Goal: Information Seeking & Learning: Find contact information

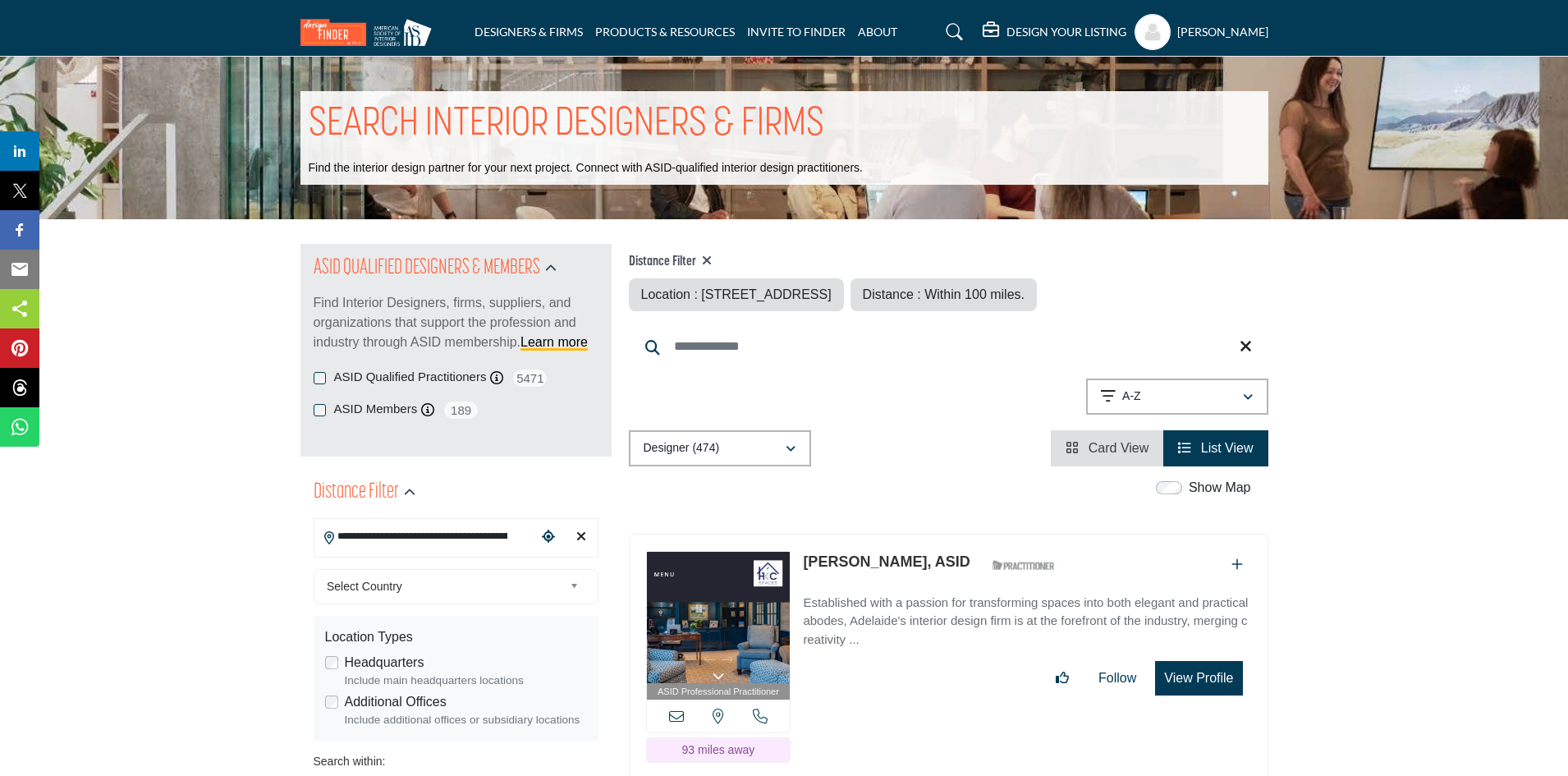
click at [551, 535] on icon "Choose your current location" at bounding box center [548, 536] width 13 height 13
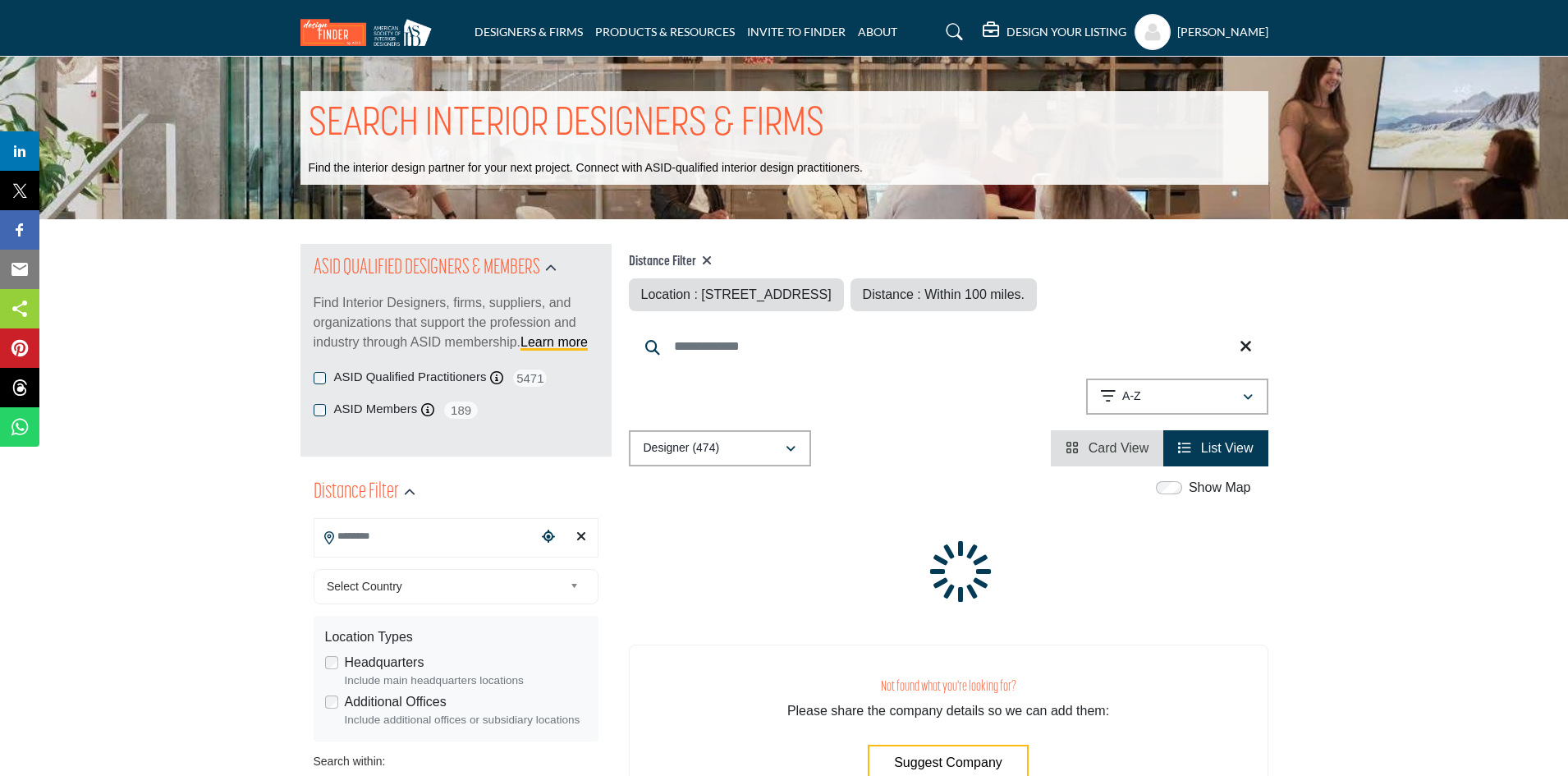
click at [488, 539] on input "Search Location" at bounding box center [425, 536] width 222 height 32
click at [436, 537] on input "Search Location" at bounding box center [425, 536] width 222 height 32
click at [482, 540] on input "**********" at bounding box center [425, 536] width 222 height 32
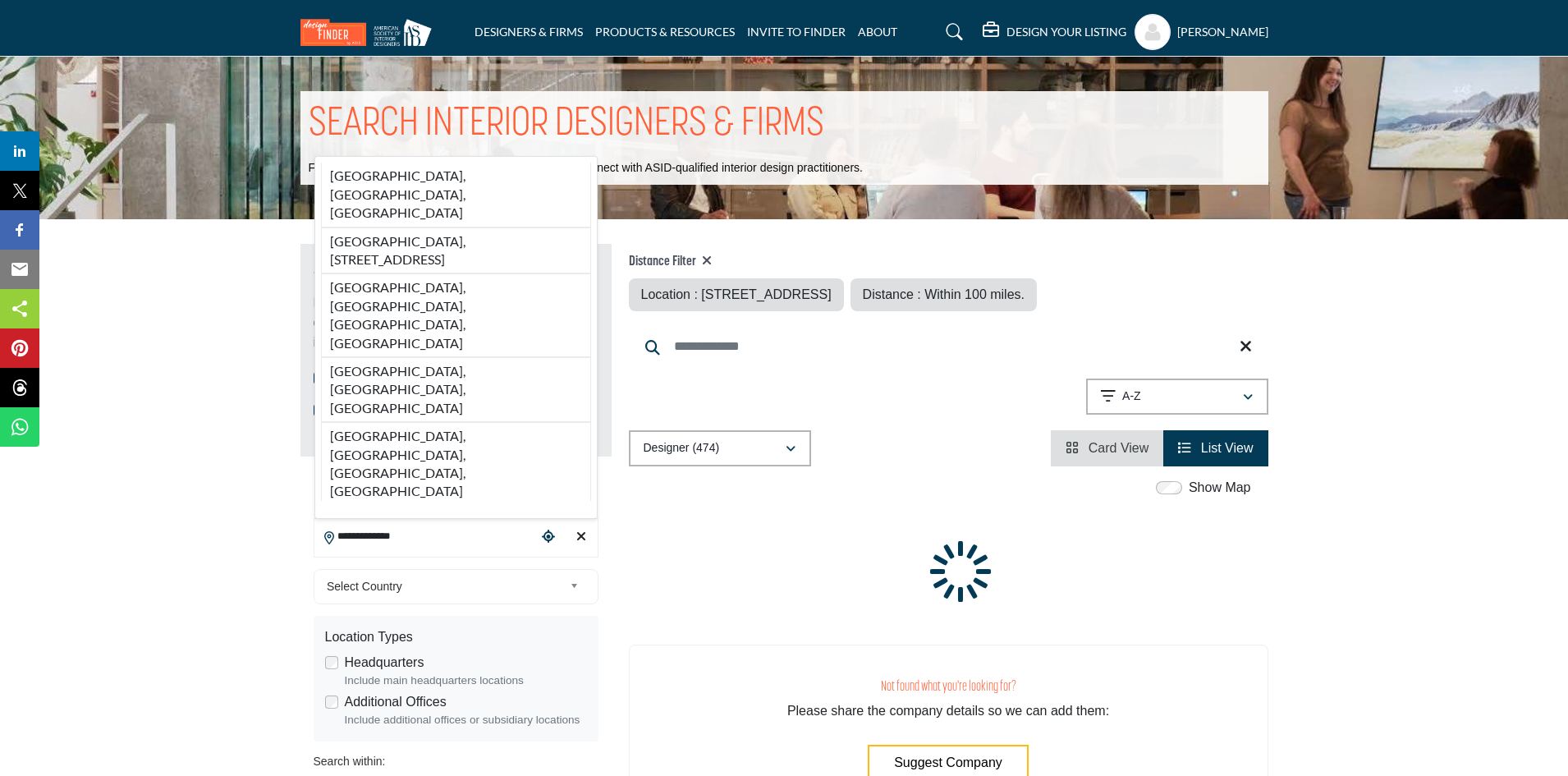
click at [457, 226] on li "[GEOGRAPHIC_DATA], [GEOGRAPHIC_DATA], [GEOGRAPHIC_DATA]" at bounding box center [455, 194] width 270 height 64
type input "**********"
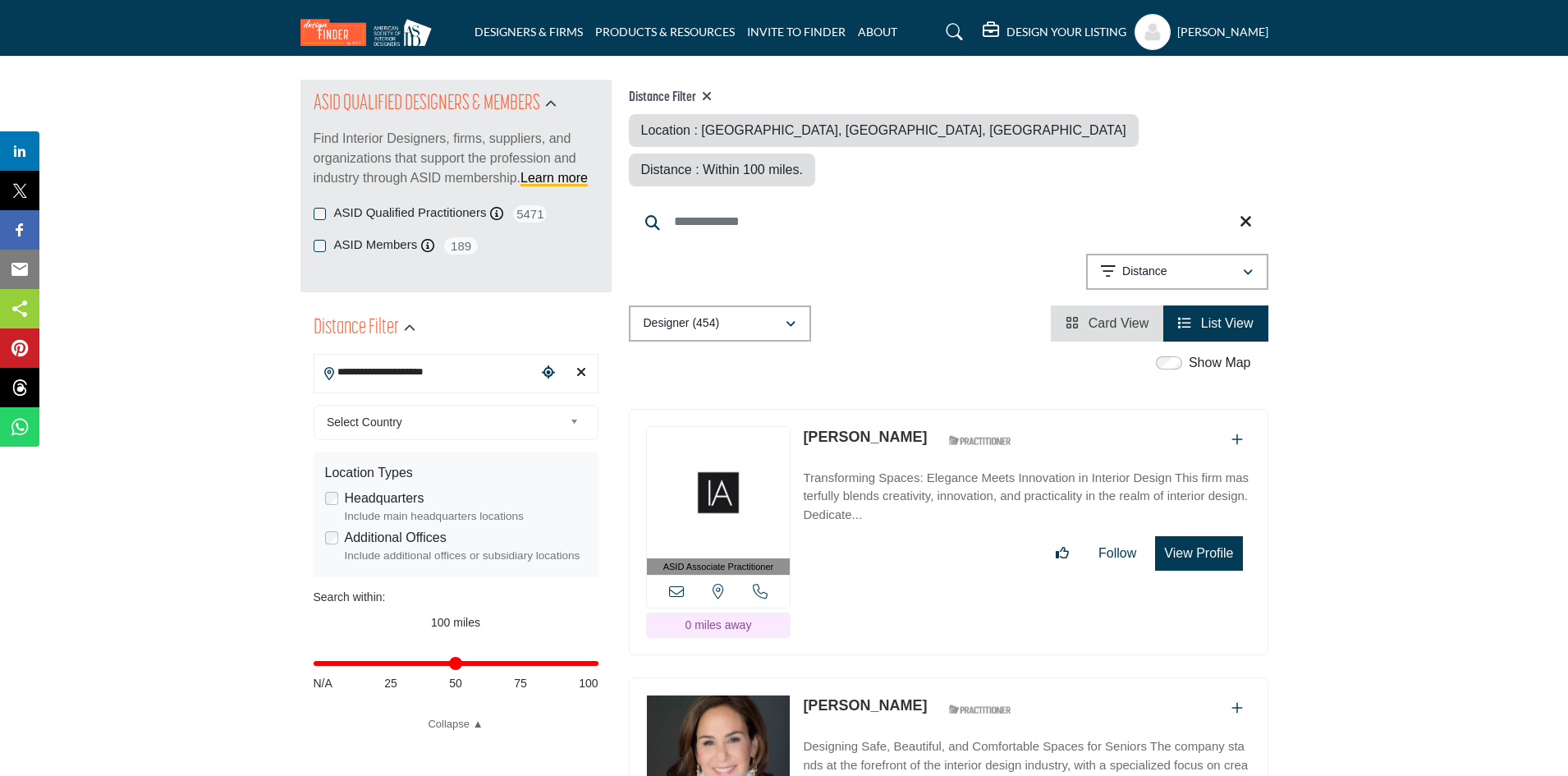
scroll to position [246, 0]
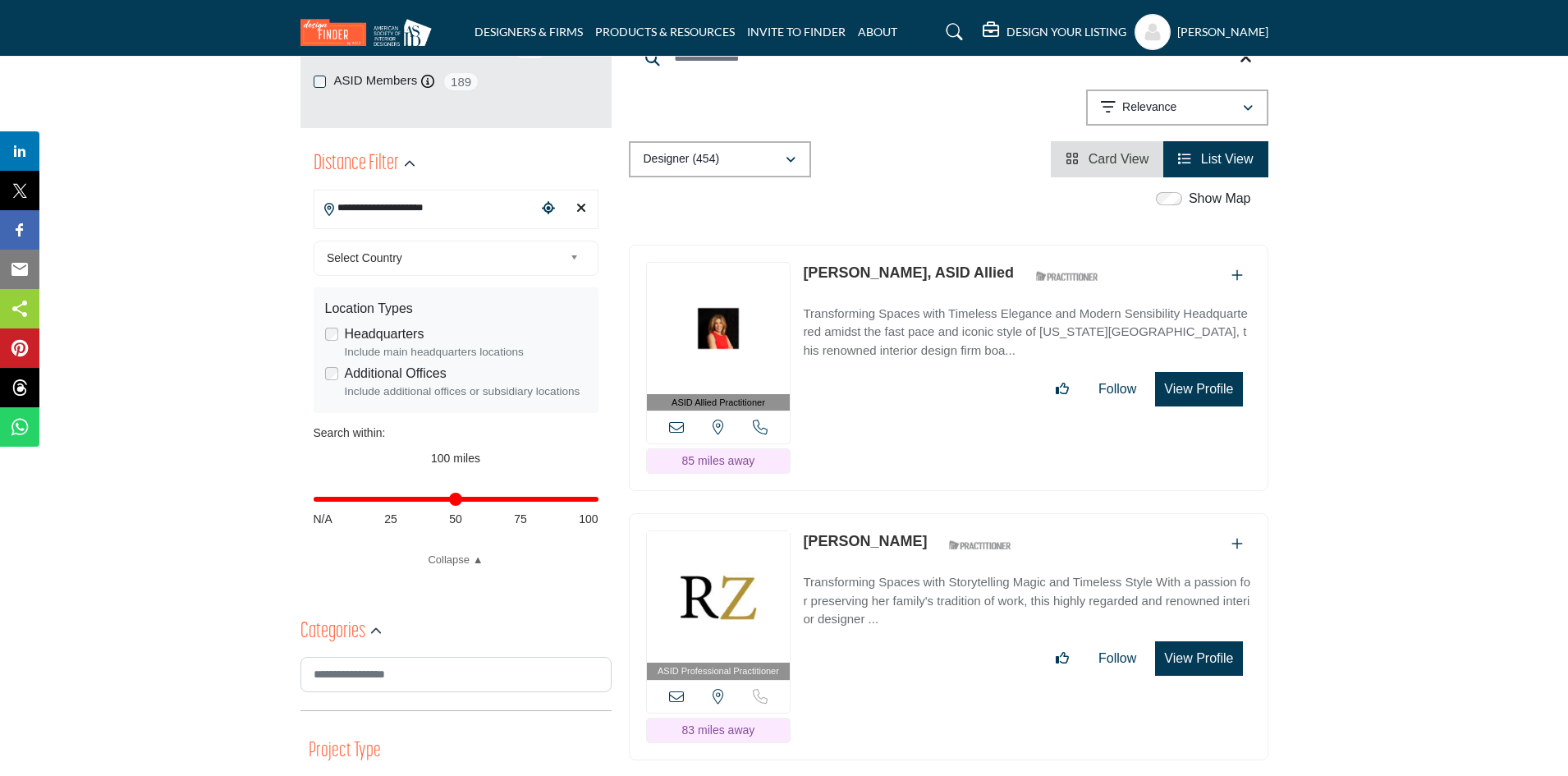
scroll to position [246, 0]
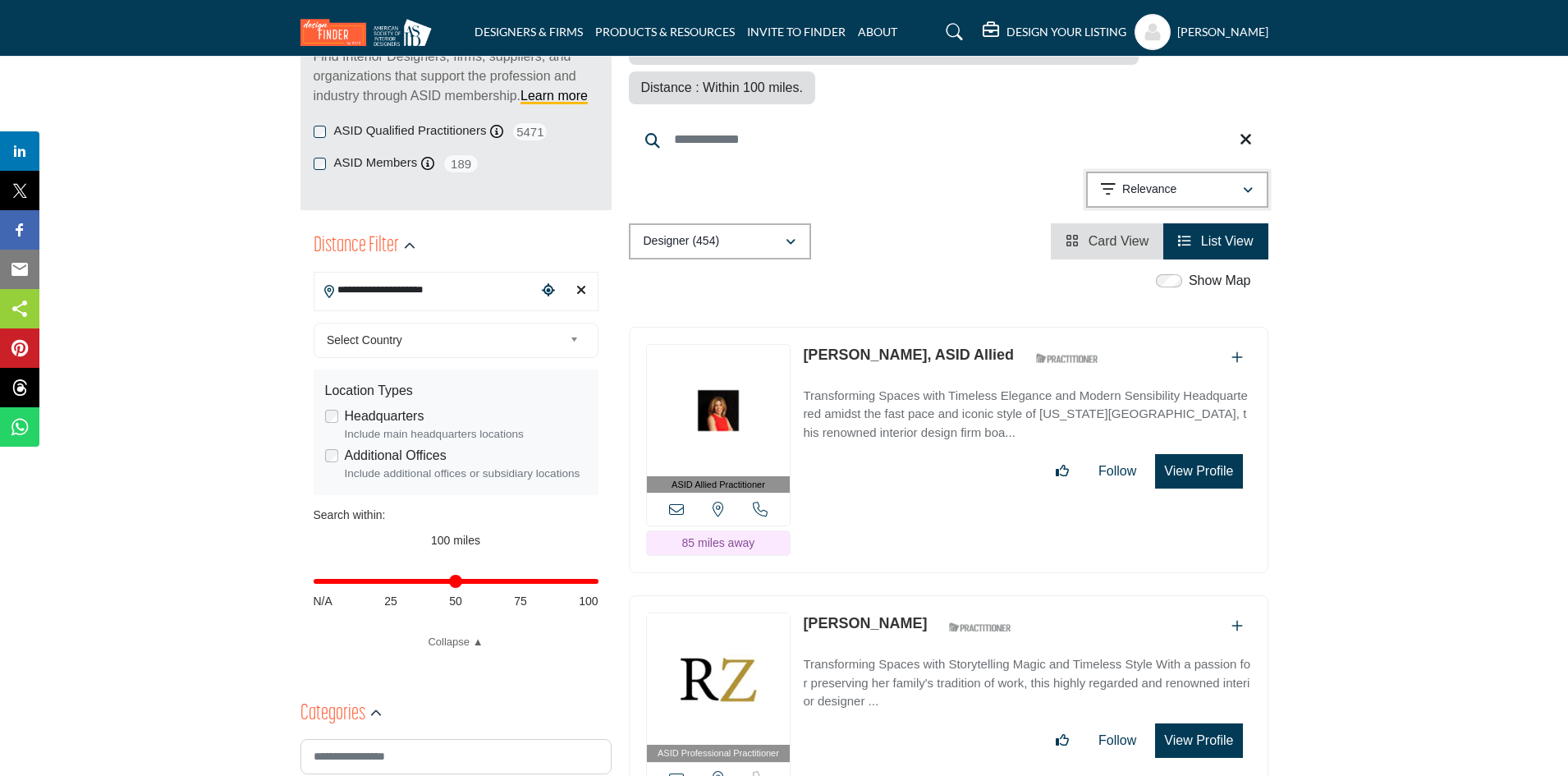
click at [1188, 180] on div "Relevance" at bounding box center [1171, 190] width 141 height 20
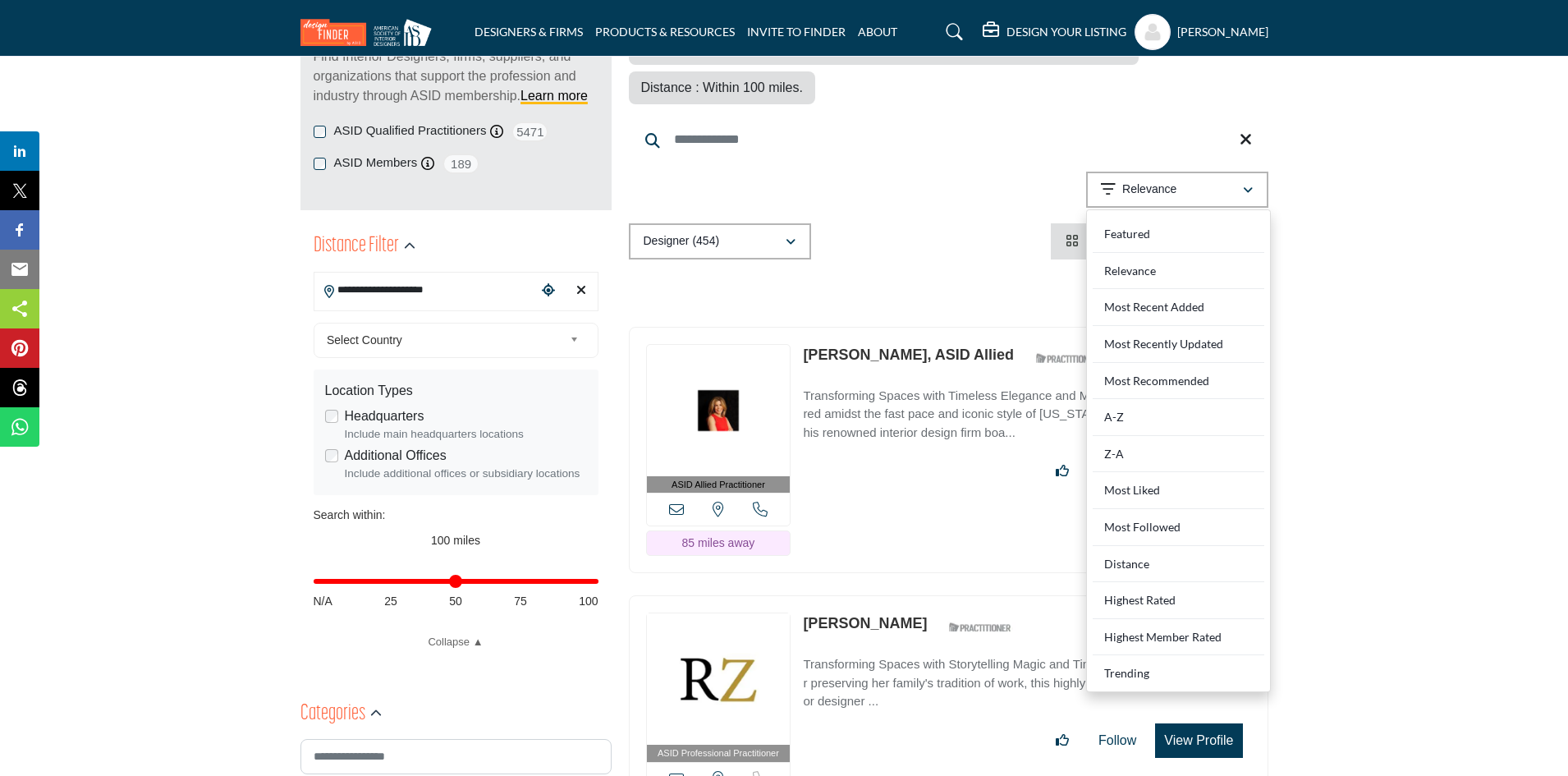
click at [1150, 546] on div "Distance" at bounding box center [1178, 564] width 172 height 37
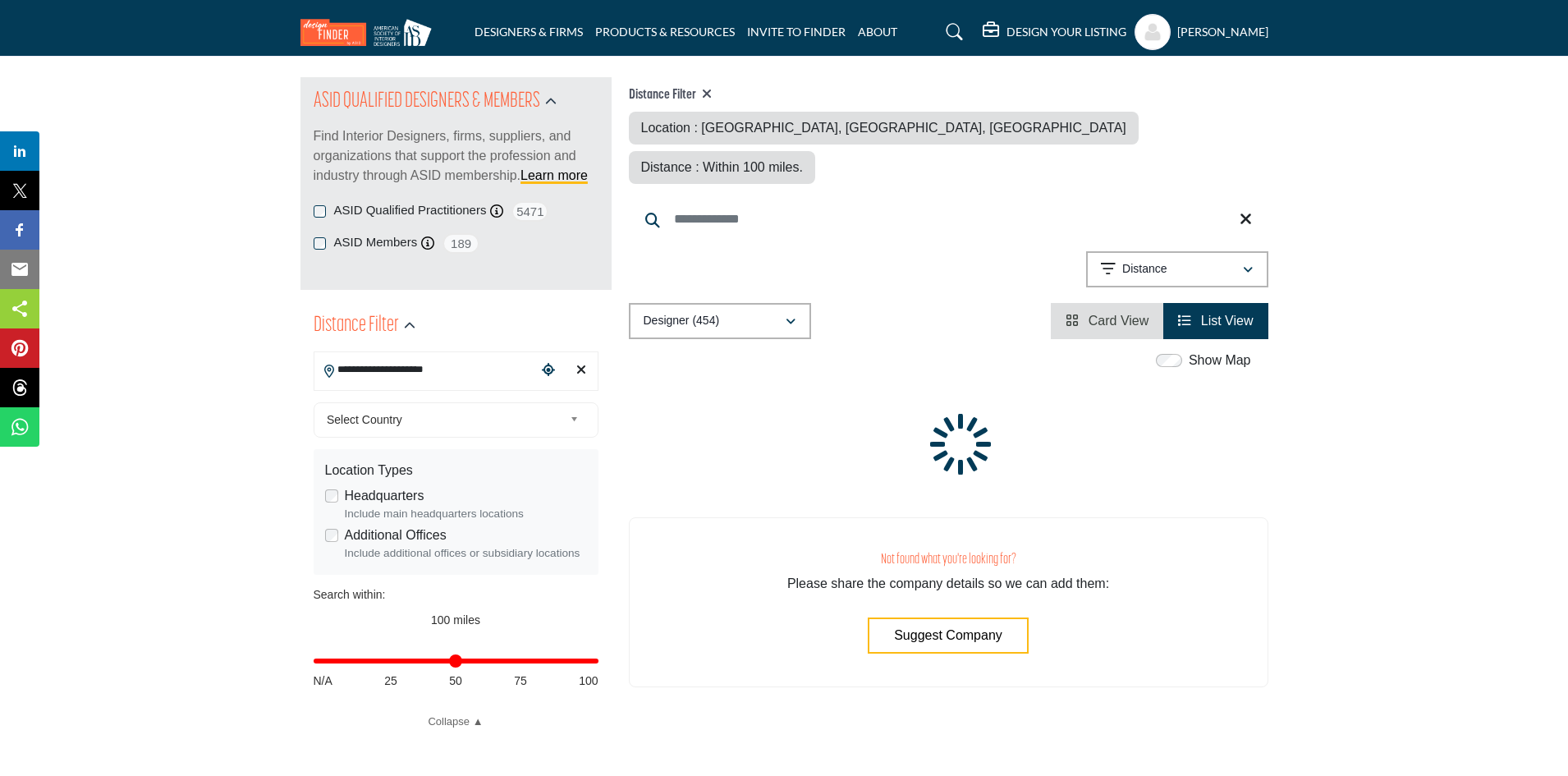
scroll to position [164, 0]
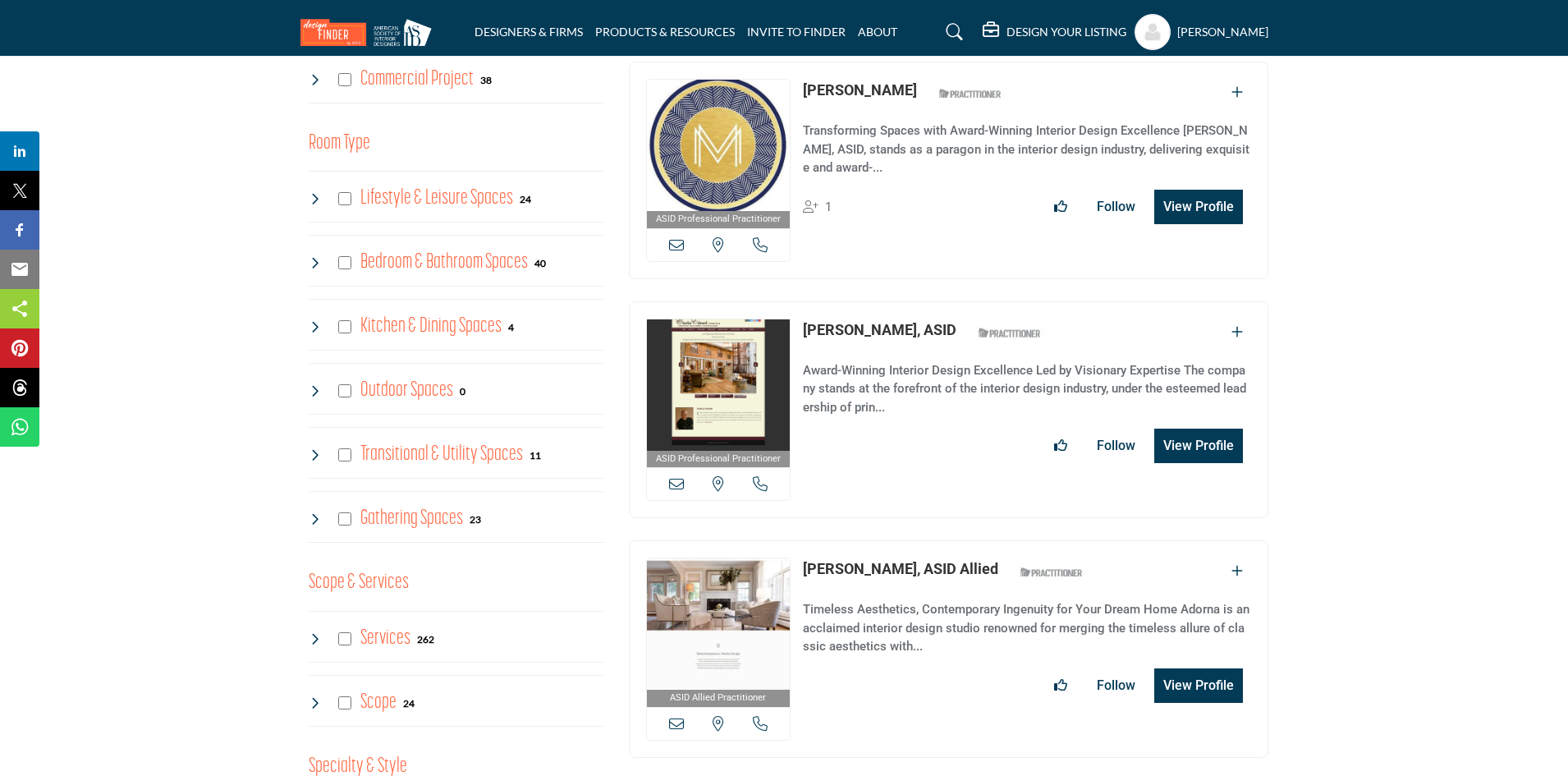
scroll to position [1150, 0]
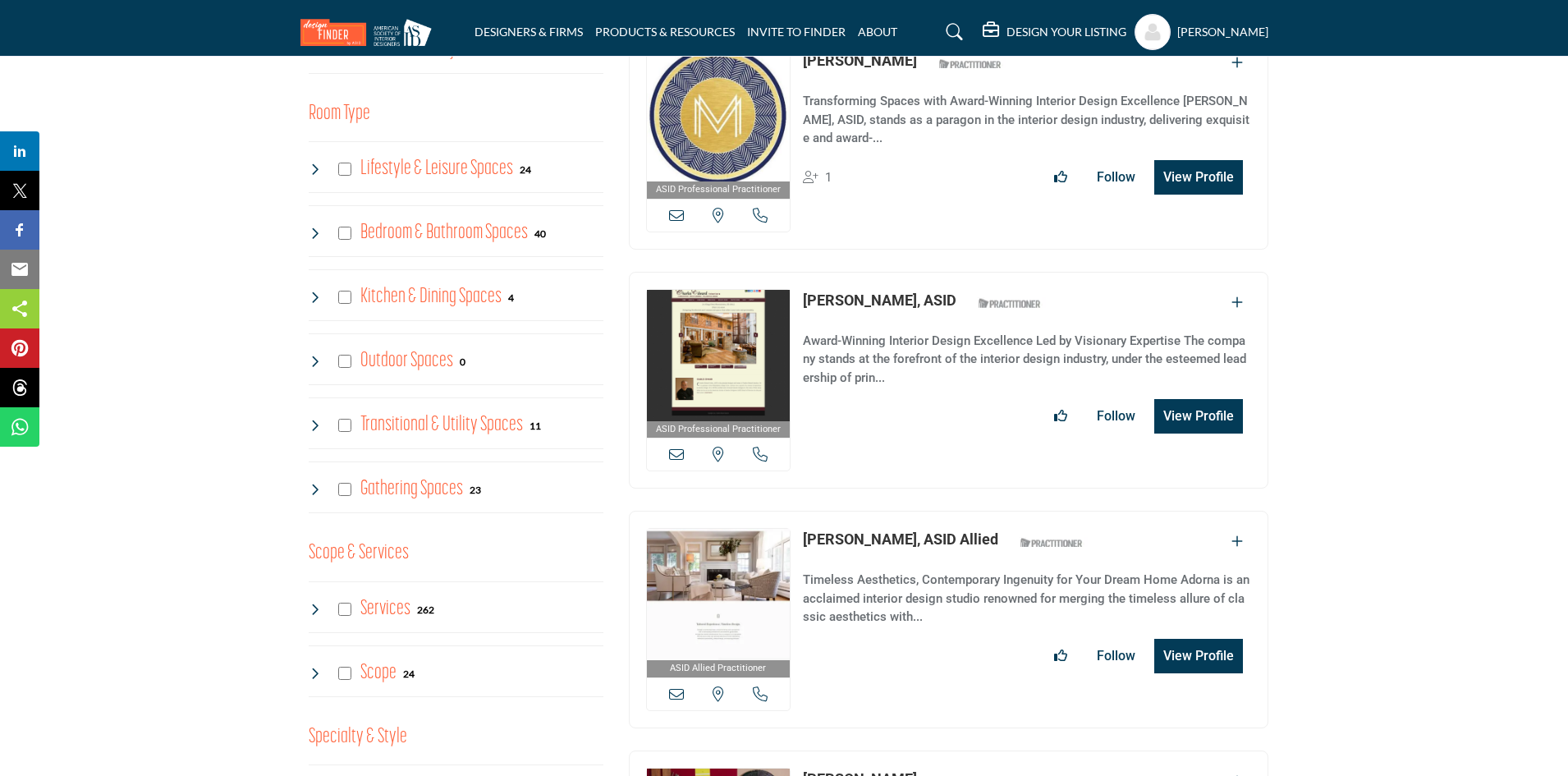
drag, startPoint x: 1005, startPoint y: 492, endPoint x: 798, endPoint y: 497, distance: 207.1
click at [798, 511] on div "ASID Allied Practitioner ASID Allied Practitioners have successfully completed …" at bounding box center [948, 620] width 639 height 217
copy div "[PERSON_NAME], ASID Allied"
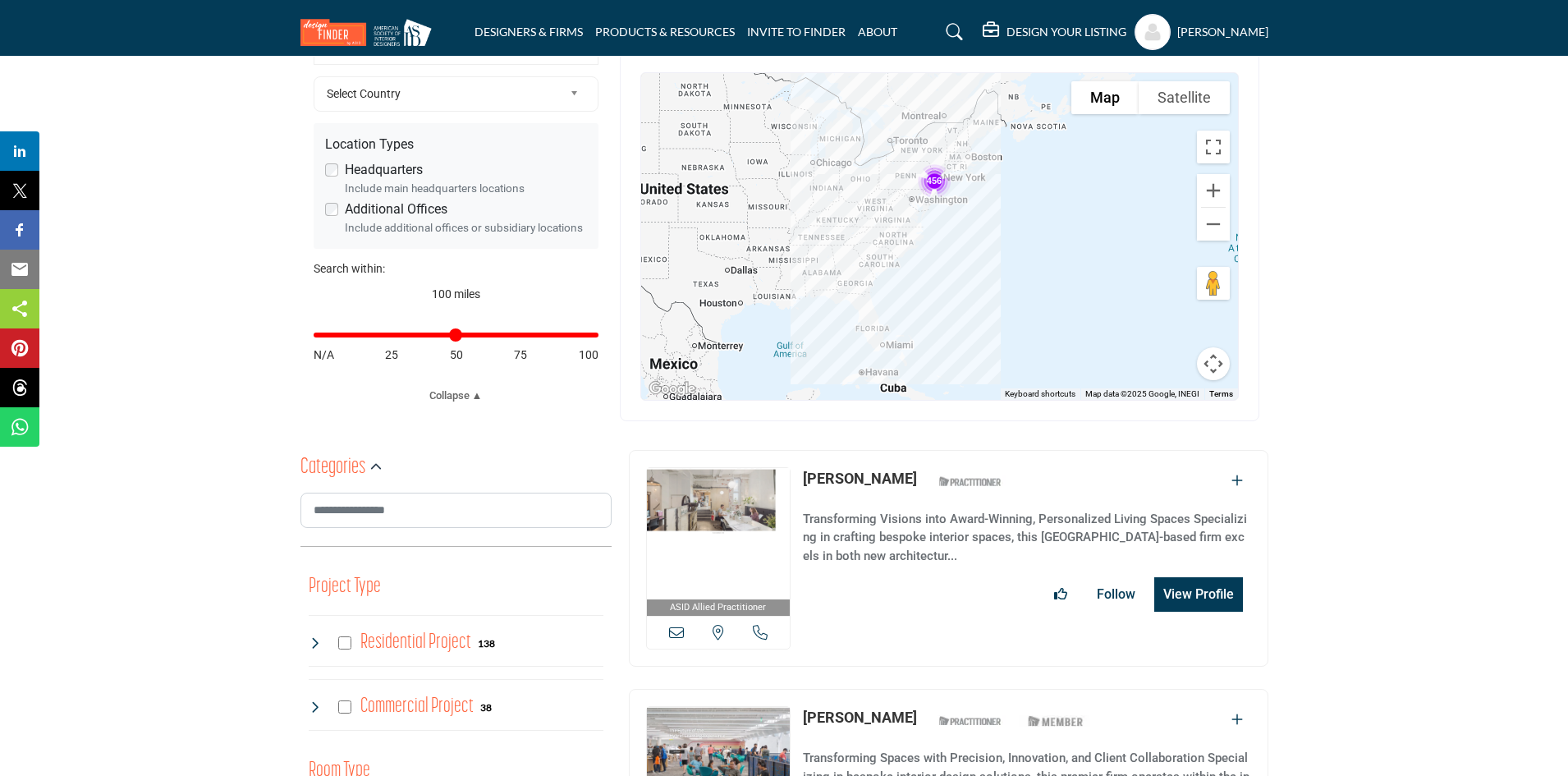
scroll to position [410, 0]
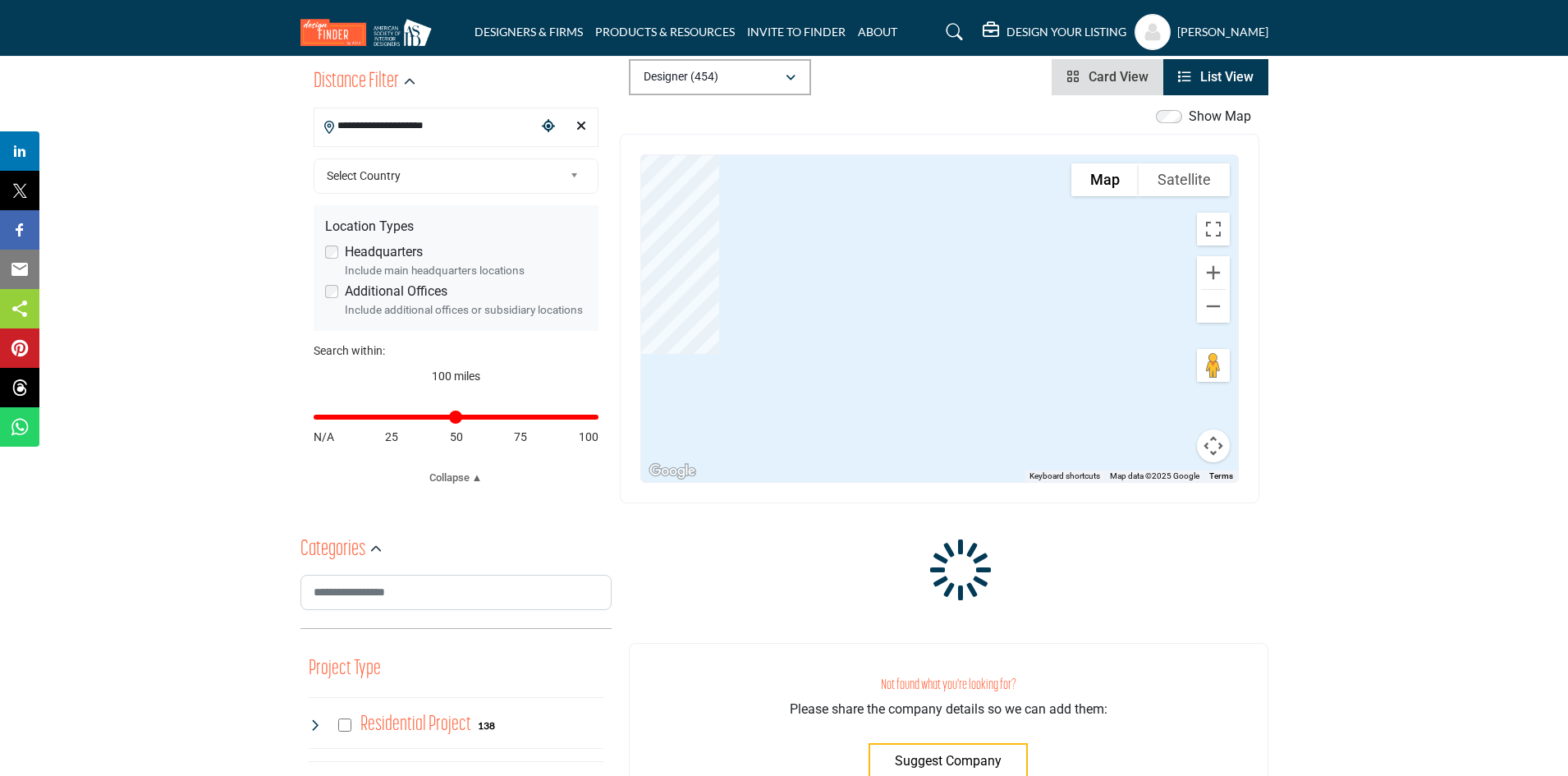
drag, startPoint x: 1053, startPoint y: 375, endPoint x: 1004, endPoint y: 331, distance: 65.9
click at [1054, 378] on div "Linda Viventi - (HQ) 1940 Route 9 N, 08210-1110, USA View Details" at bounding box center [939, 319] width 596 height 327
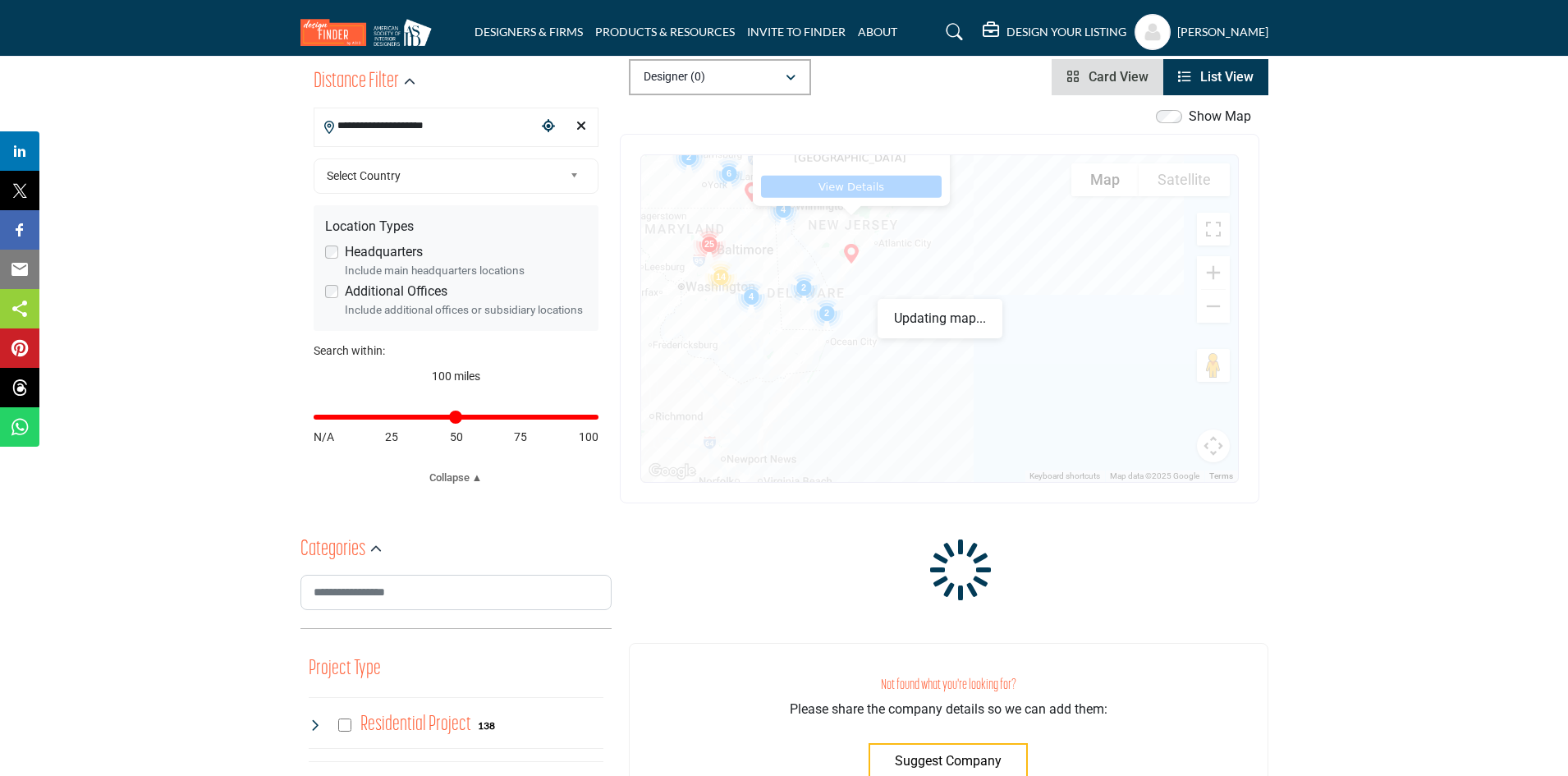
drag, startPoint x: 818, startPoint y: 243, endPoint x: 1084, endPoint y: 403, distance: 310.4
click at [1084, 403] on div "Linda Viventi - (HQ) 1940 Route 9 N, 08210-1110, USA View Details" at bounding box center [939, 319] width 596 height 327
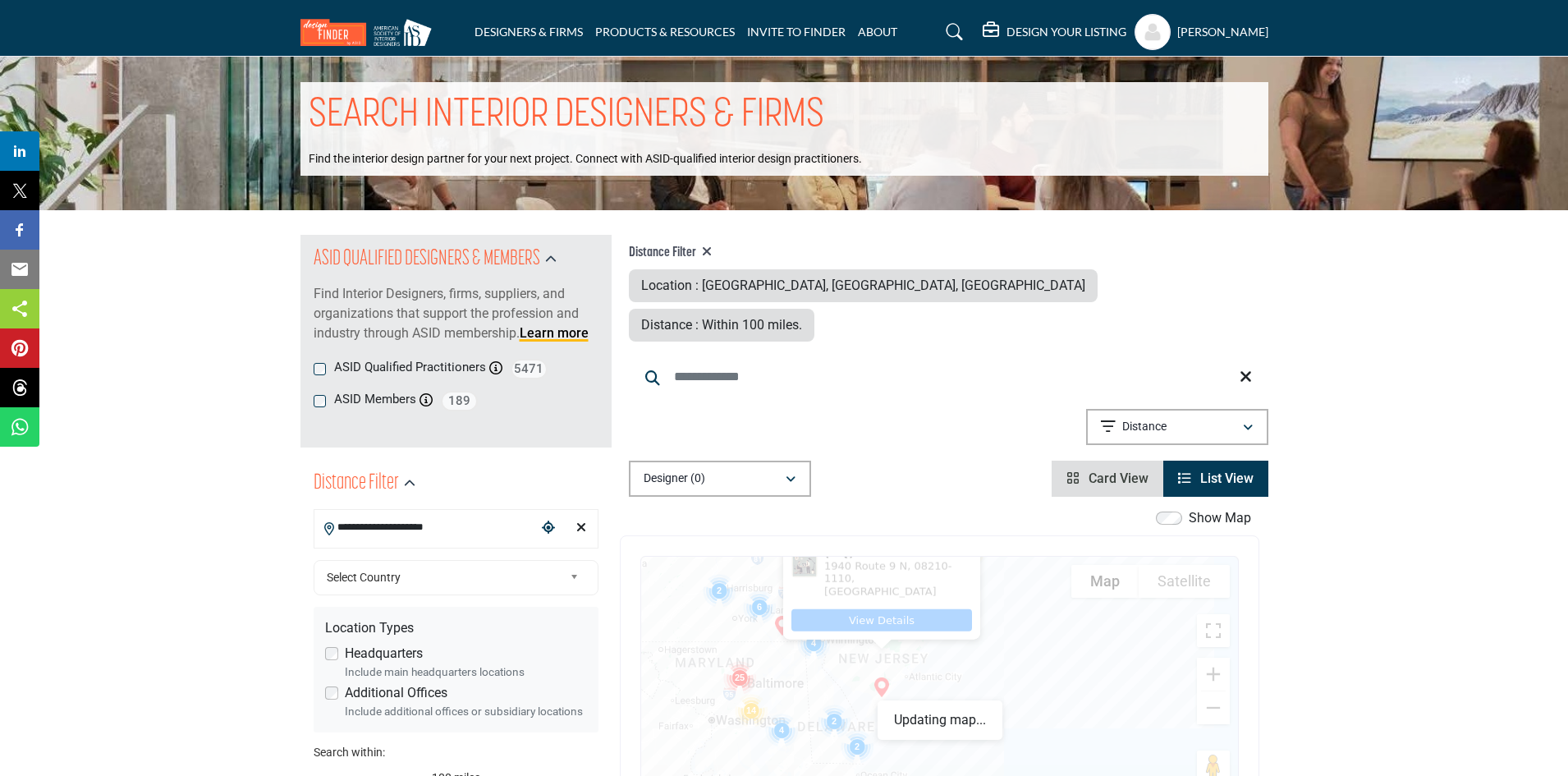
scroll to position [0, 0]
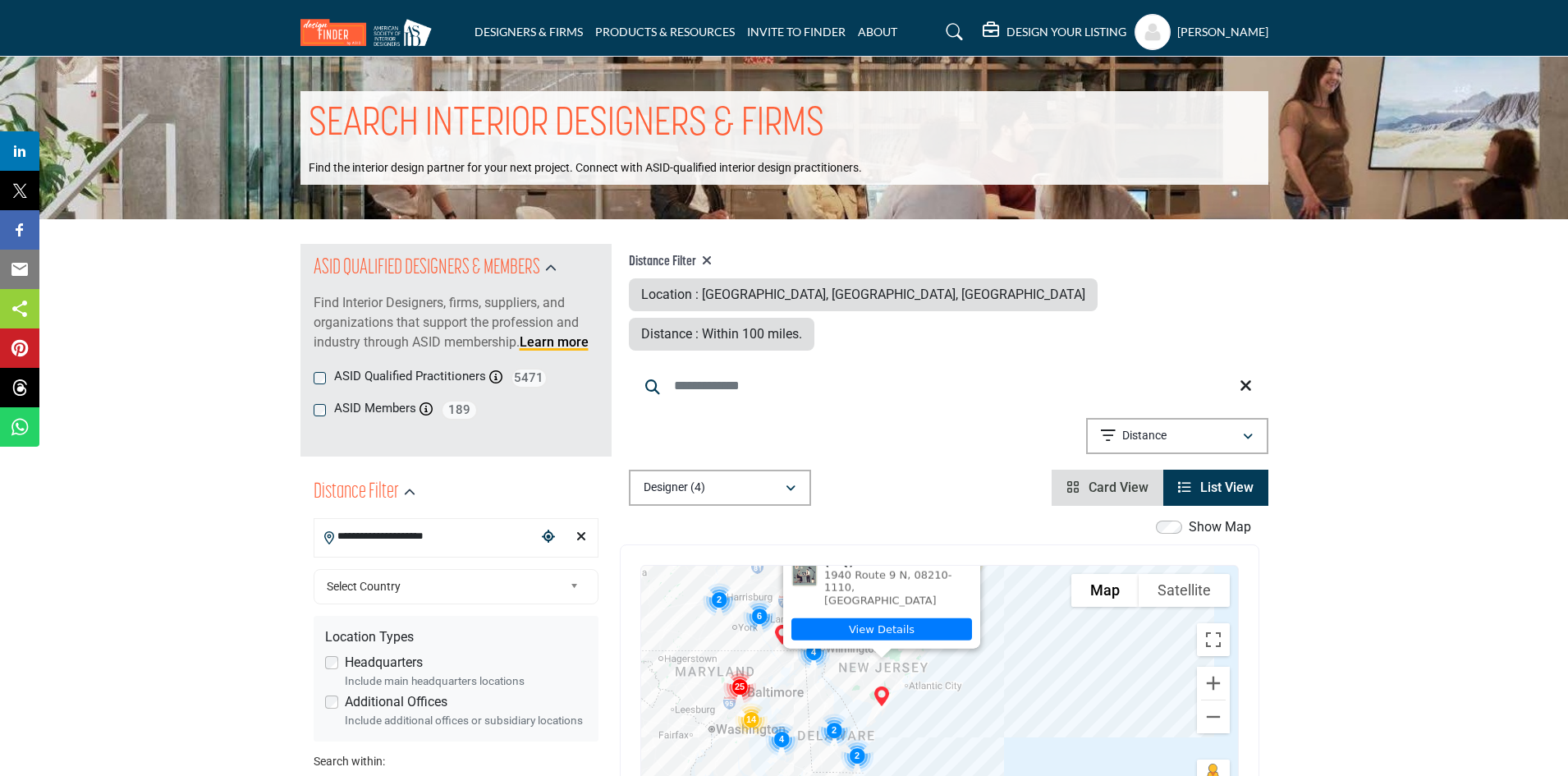
drag, startPoint x: 1355, startPoint y: 534, endPoint x: 1356, endPoint y: 507, distance: 27.0
drag, startPoint x: 1356, startPoint y: 507, endPoint x: 1351, endPoint y: 484, distance: 23.5
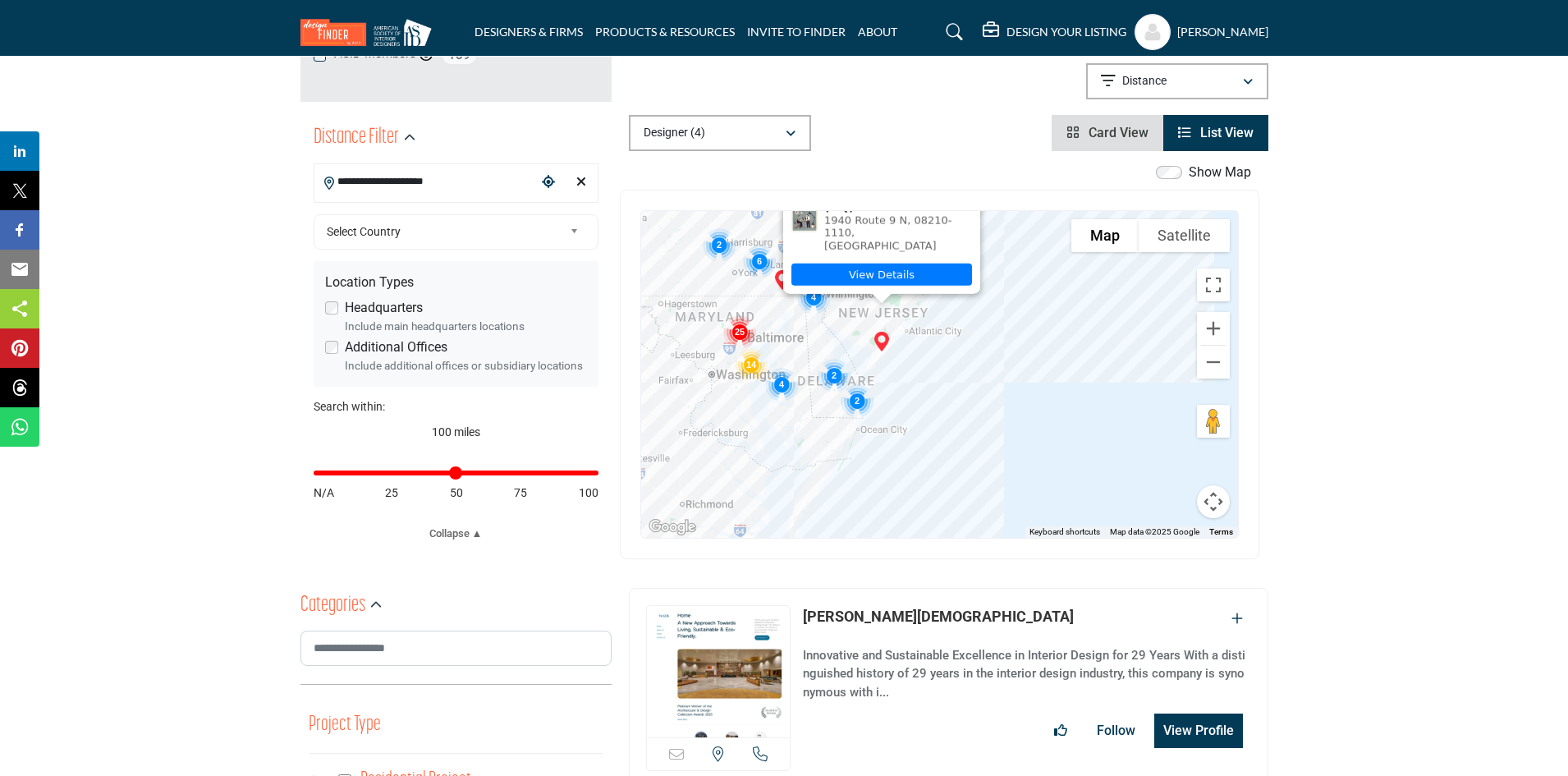
scroll to position [329, 0]
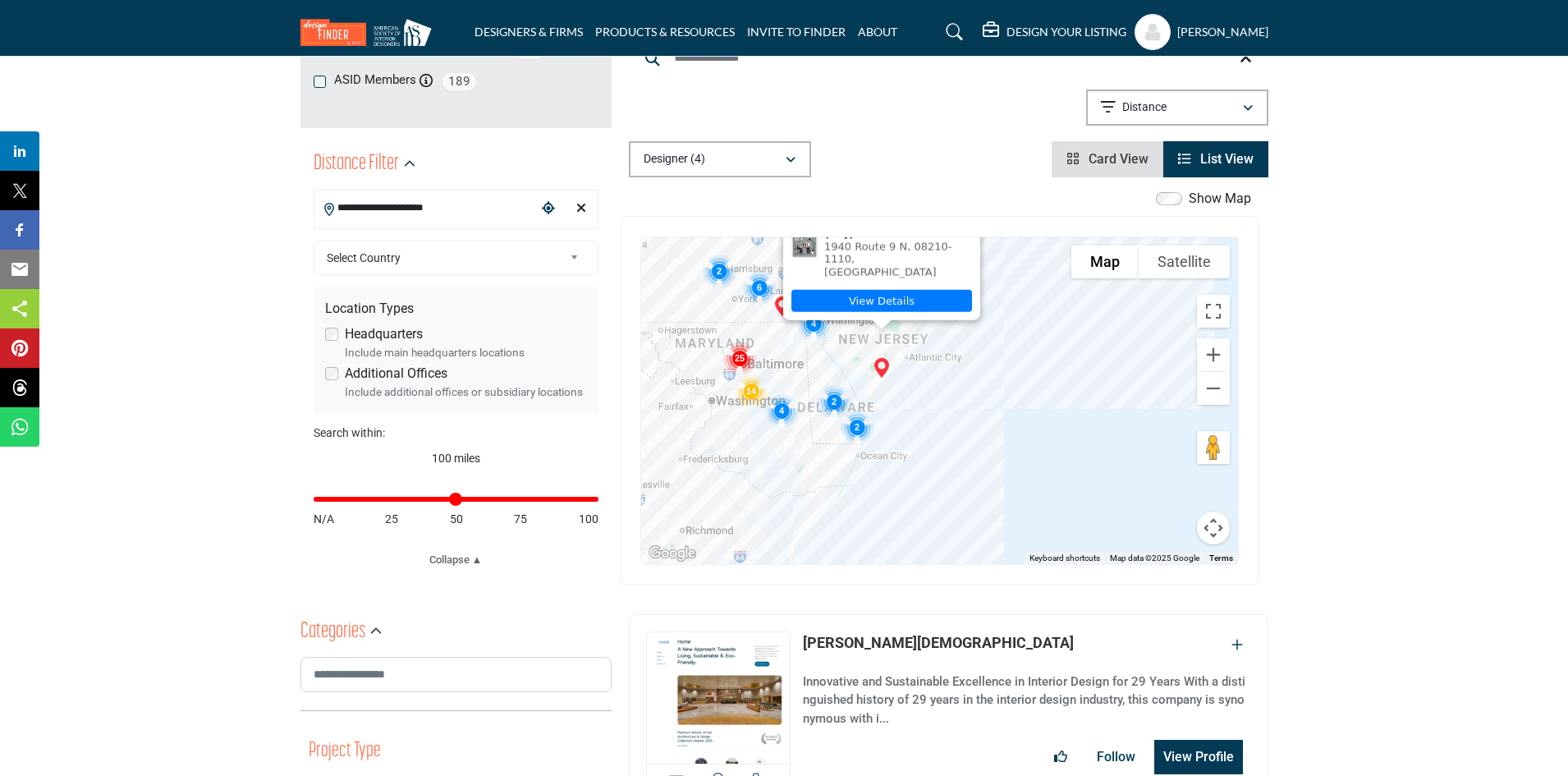
click at [965, 215] on icon at bounding box center [965, 221] width 13 height 13
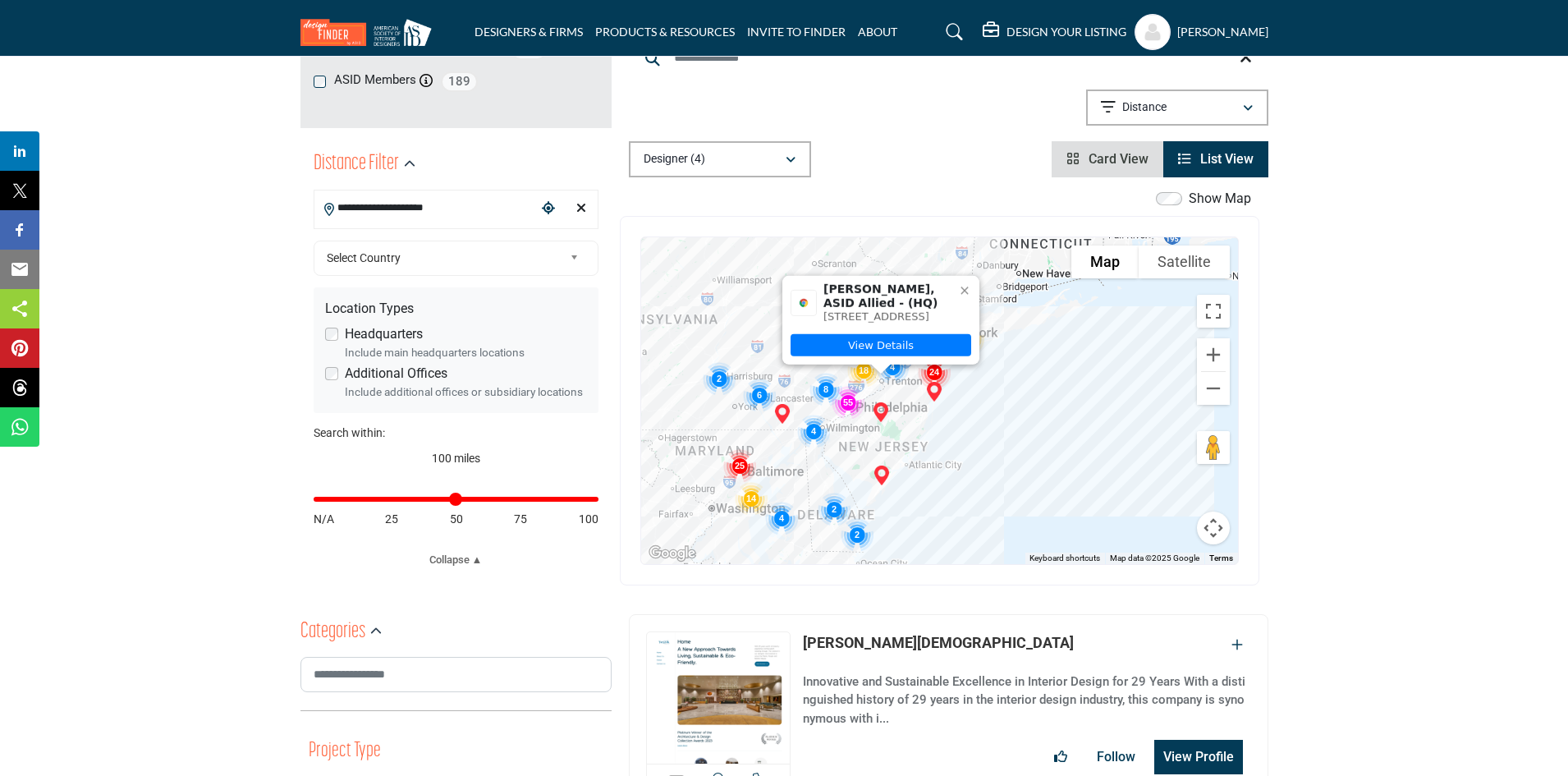
scroll to position [246, 0]
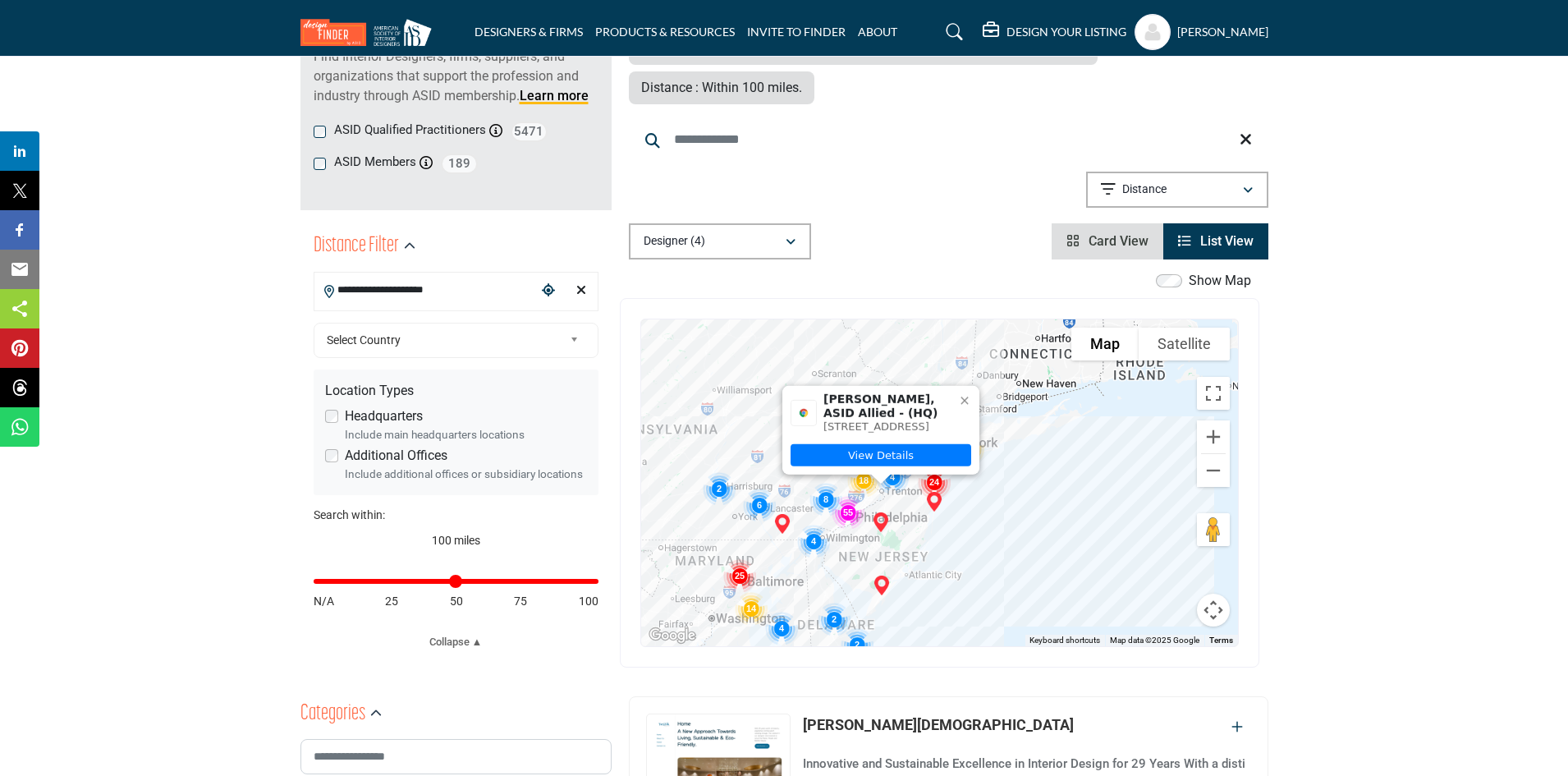
click at [965, 394] on icon at bounding box center [965, 401] width 13 height 13
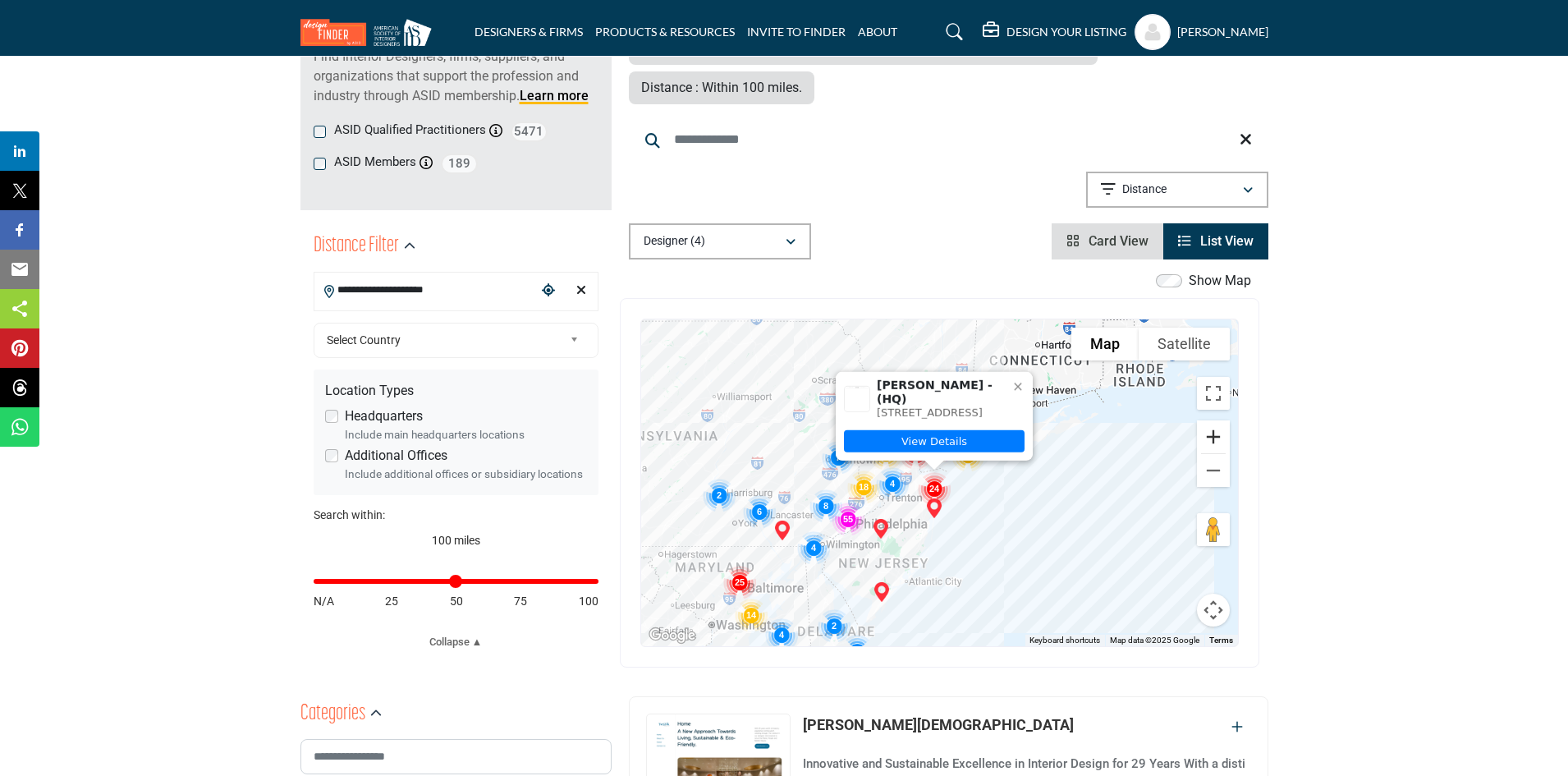
click at [1217, 420] on button "Zoom in" at bounding box center [1213, 436] width 33 height 33
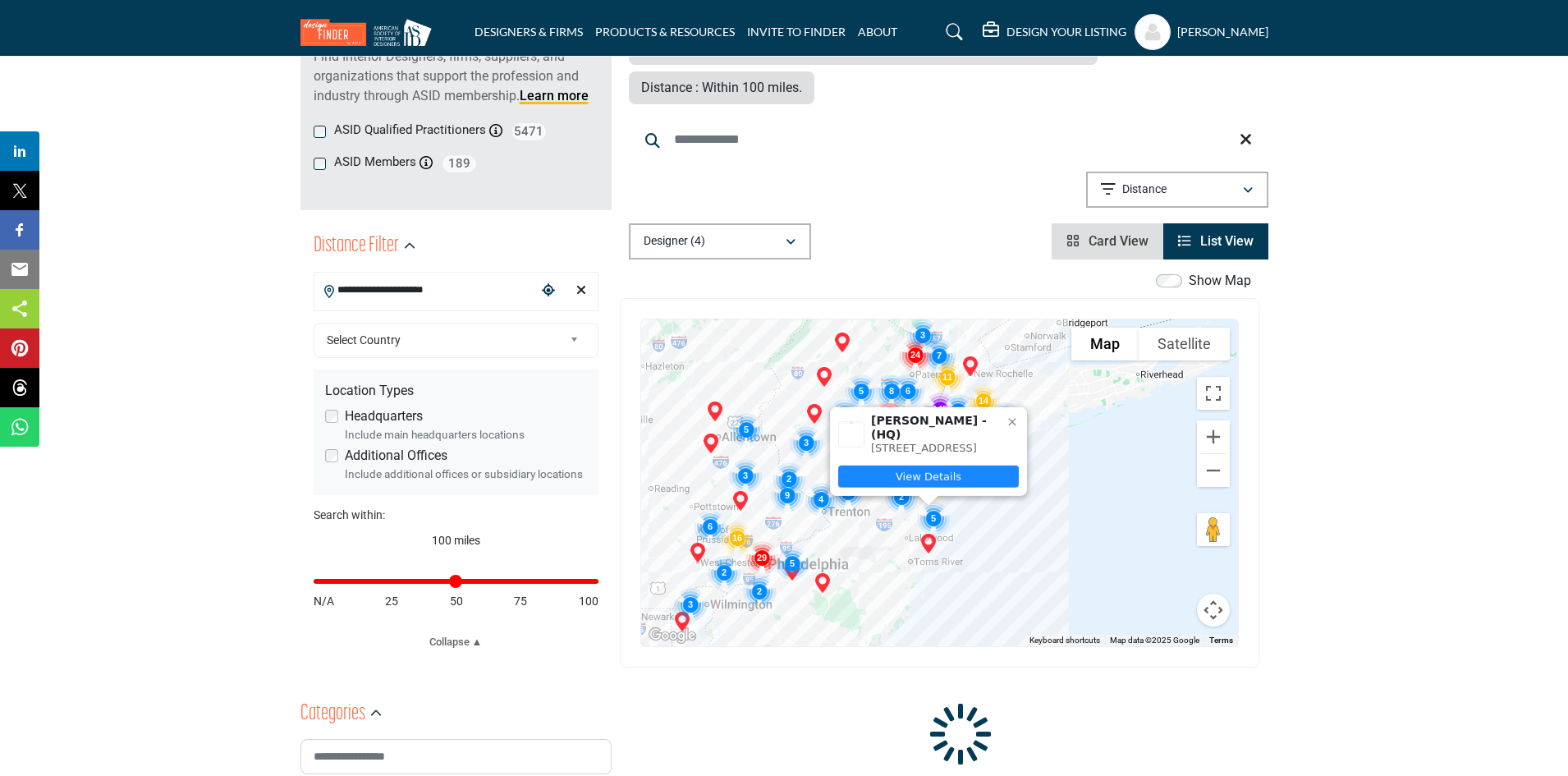
drag, startPoint x: 788, startPoint y: 487, endPoint x: 852, endPoint y: 438, distance: 80.6
click at [852, 438] on div "Ruth Richards - (HQ) 467 Normandy Dr, 08738-2018, USA View Details" at bounding box center [939, 483] width 596 height 327
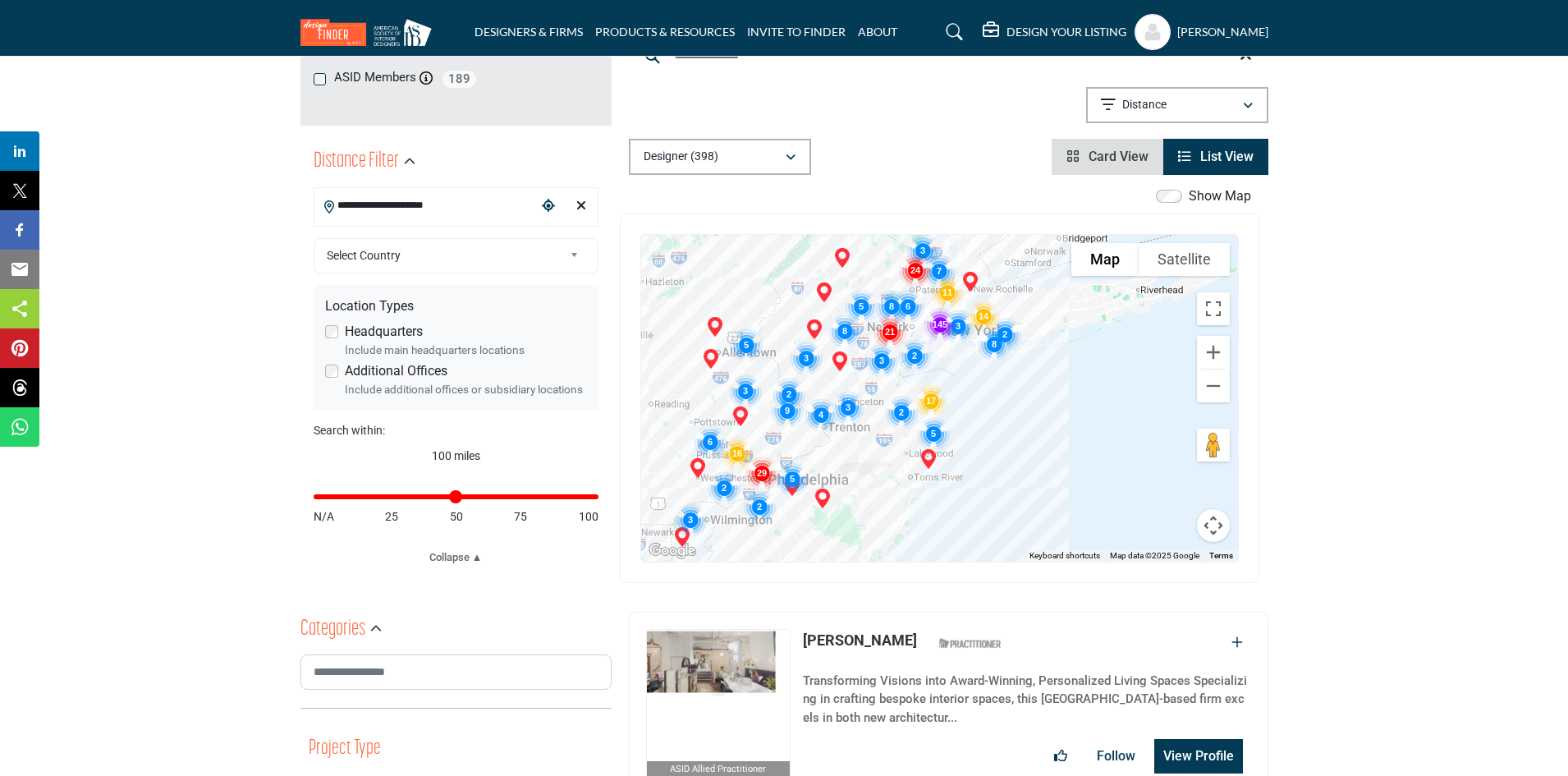
scroll to position [410, 0]
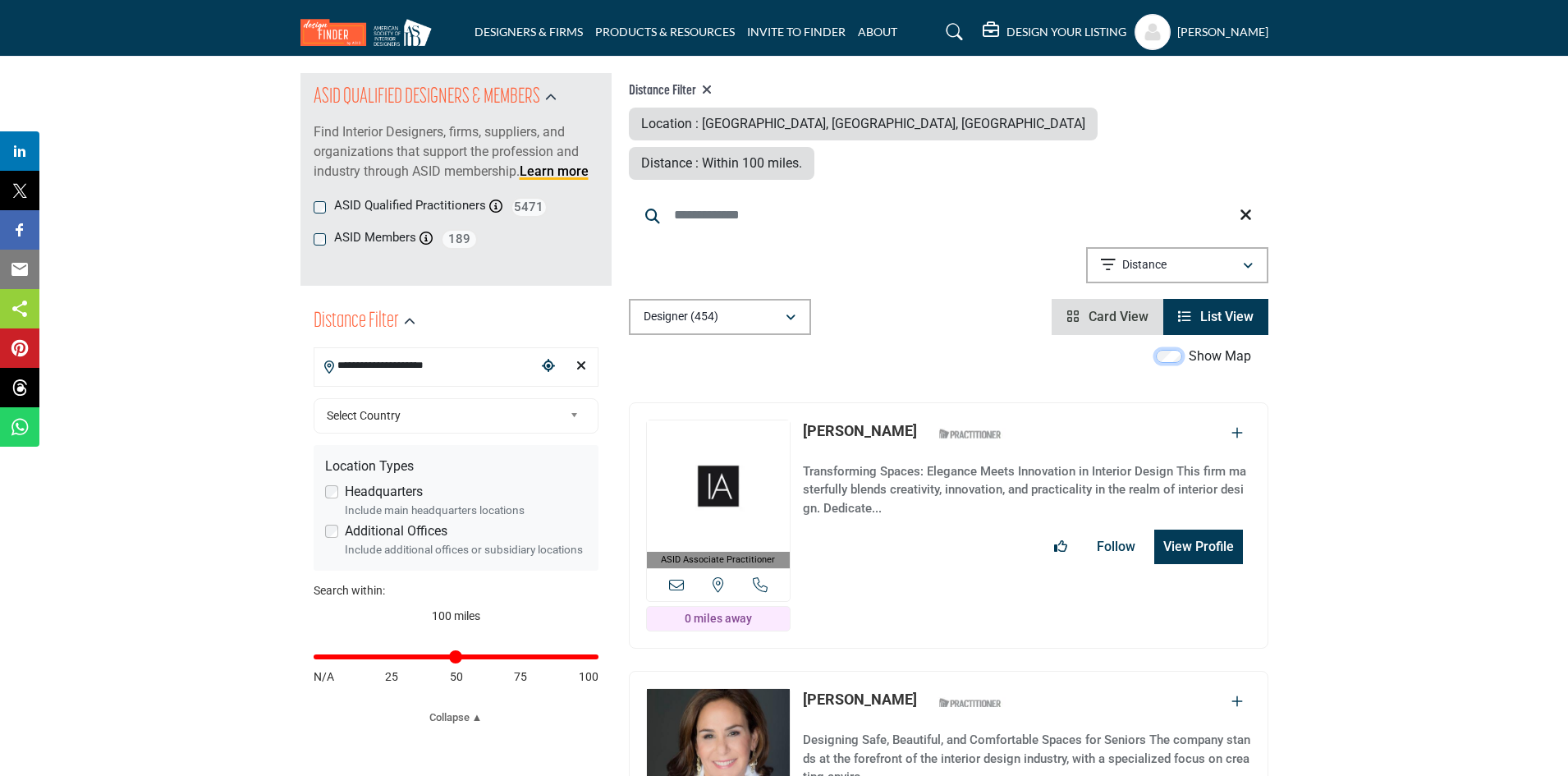
scroll to position [164, 0]
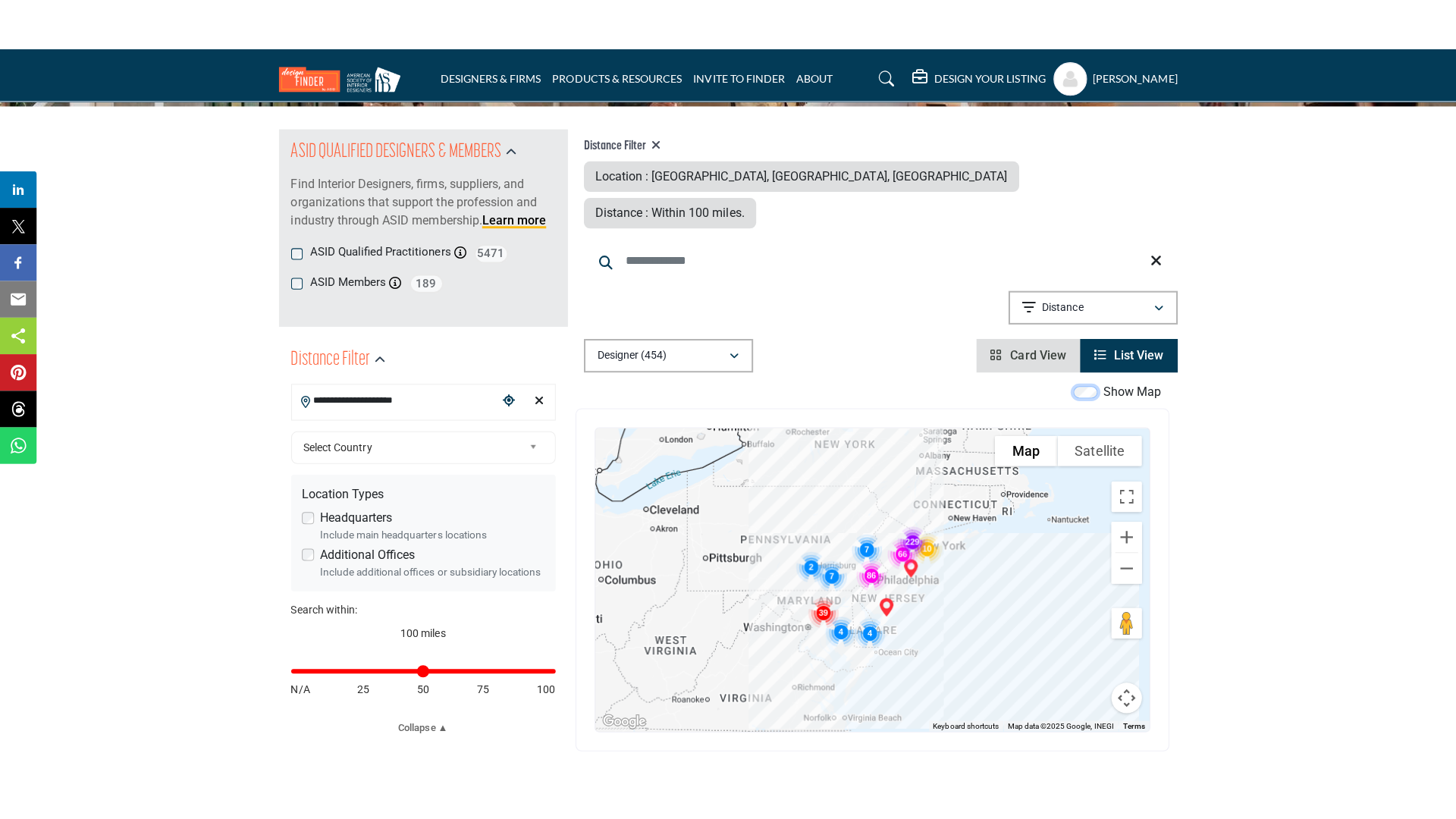
scroll to position [152, 0]
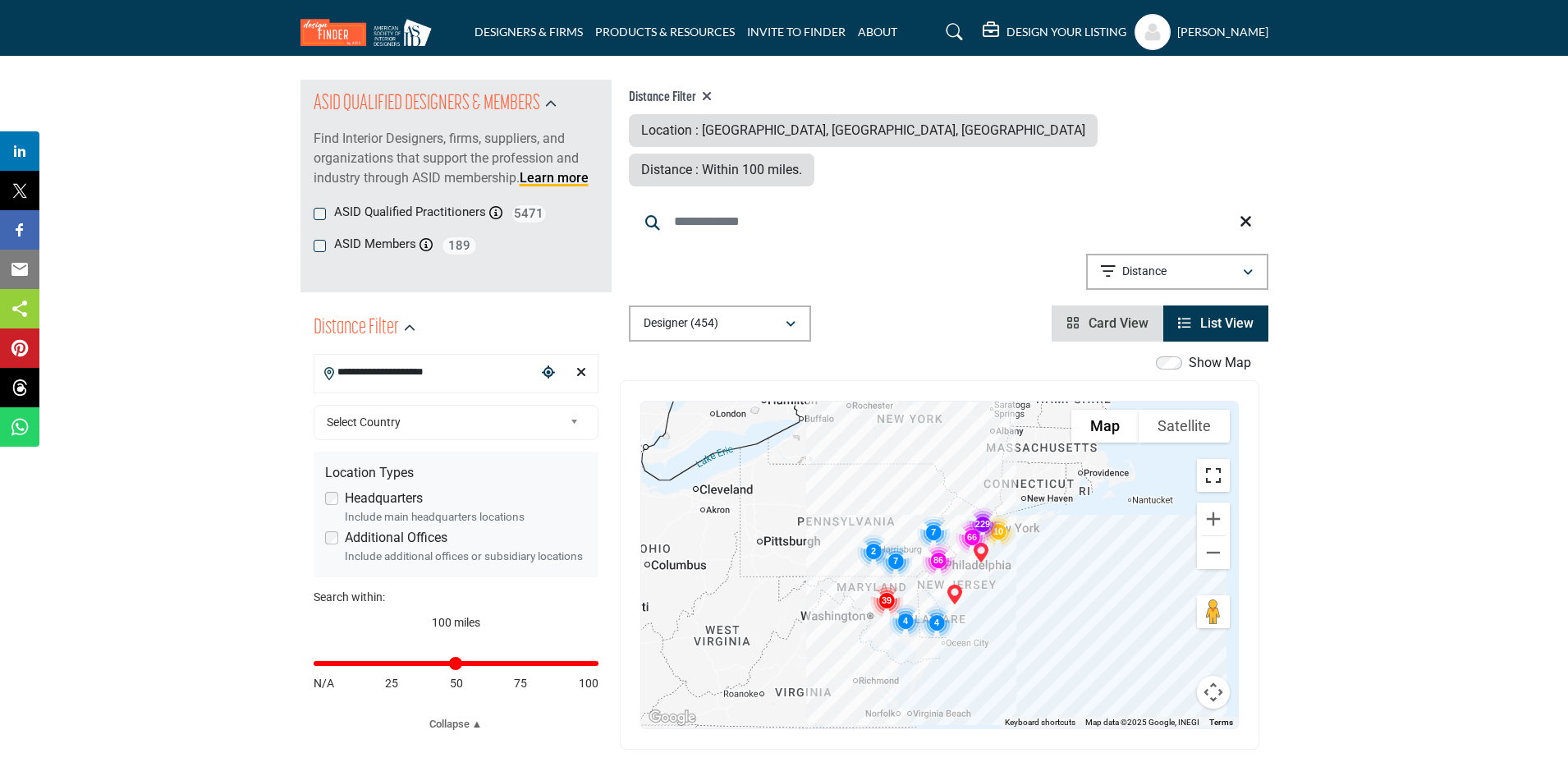
click at [1214, 459] on button "Toggle fullscreen view" at bounding box center [1213, 475] width 33 height 33
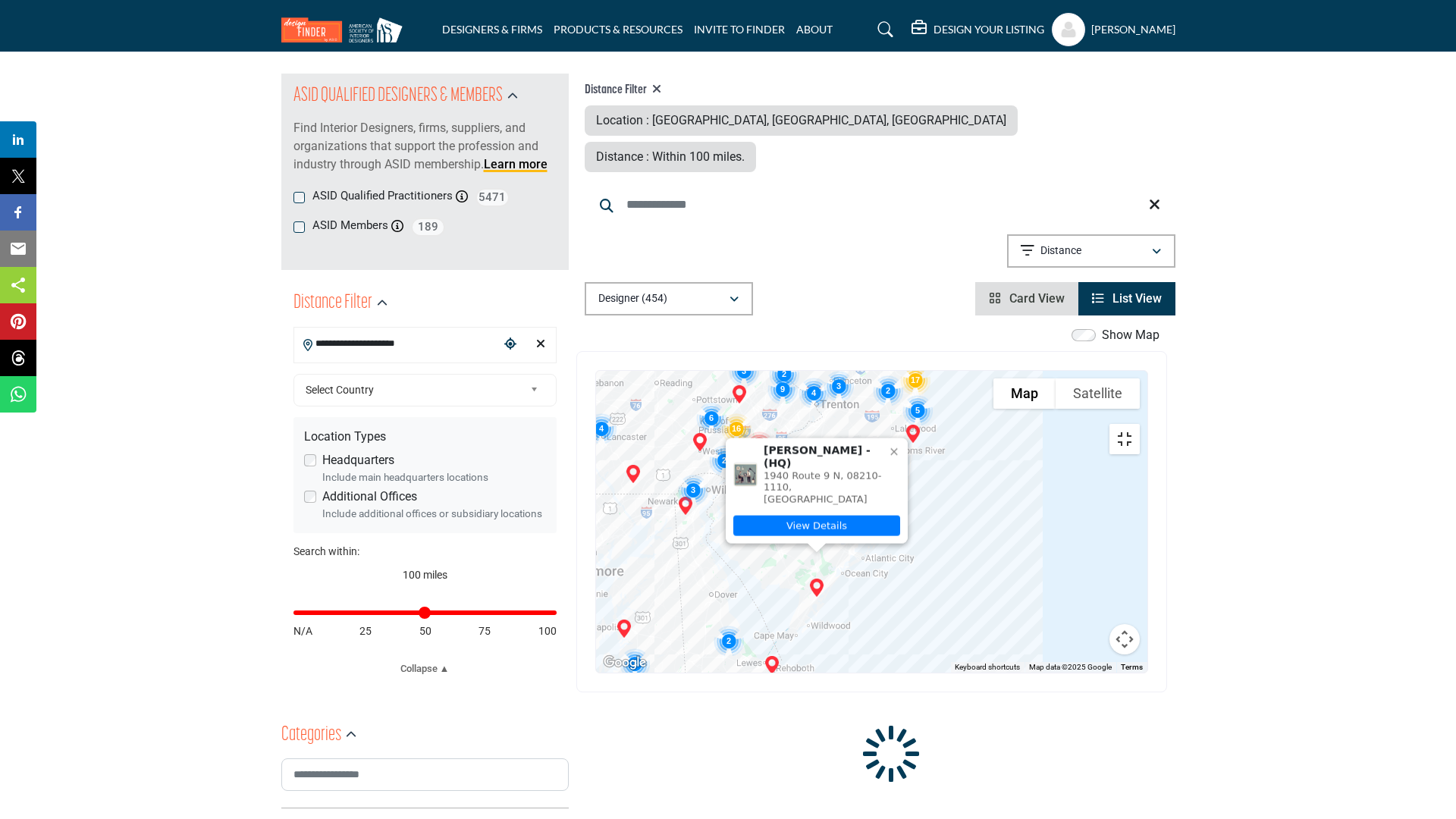
scroll to position [150, 0]
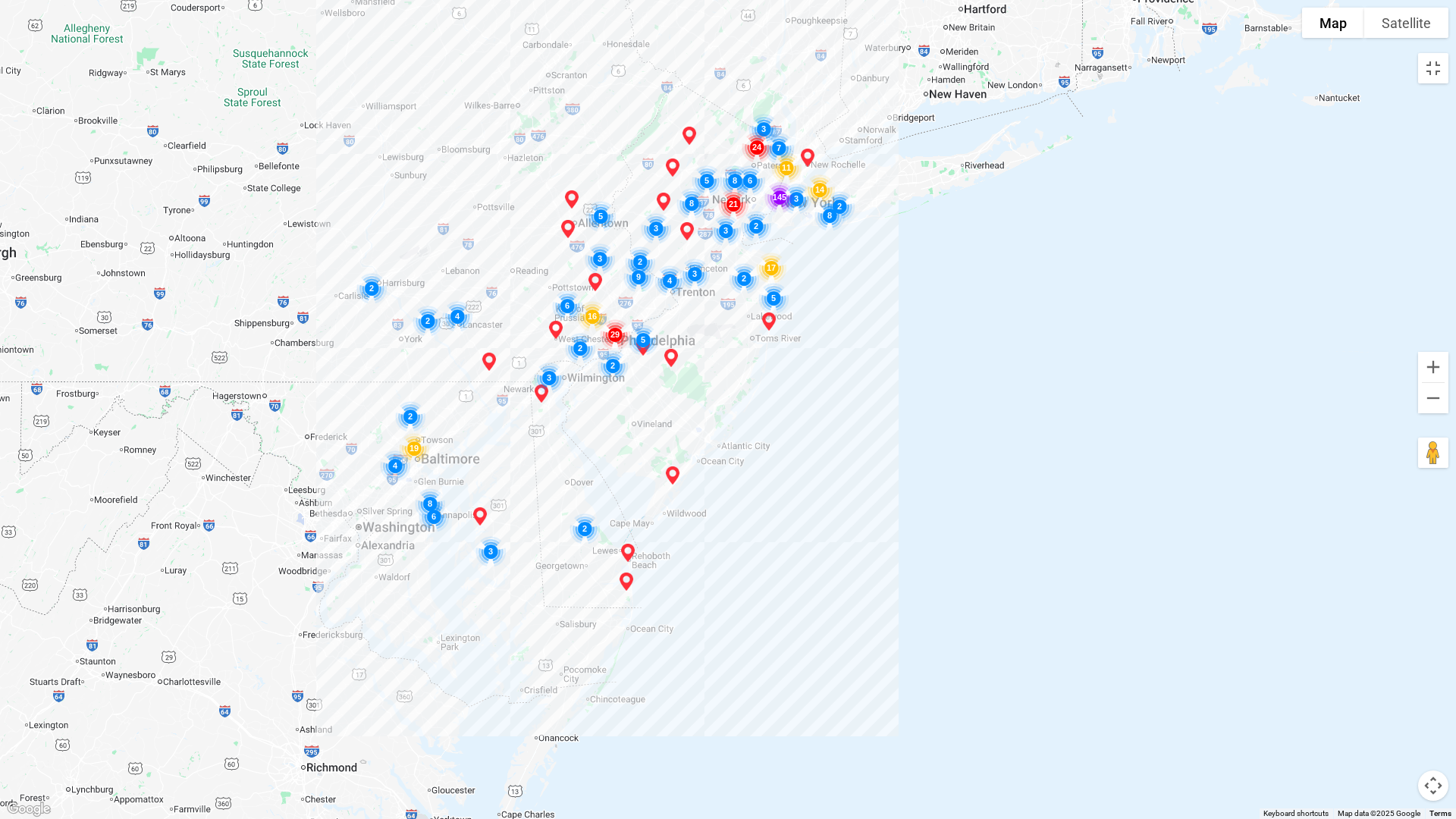
click at [614, 334] on img "Cluster of 29 locations (29 HQ, 0 Branches)\aClick to view companies" at bounding box center [615, 334] width 42 height 42
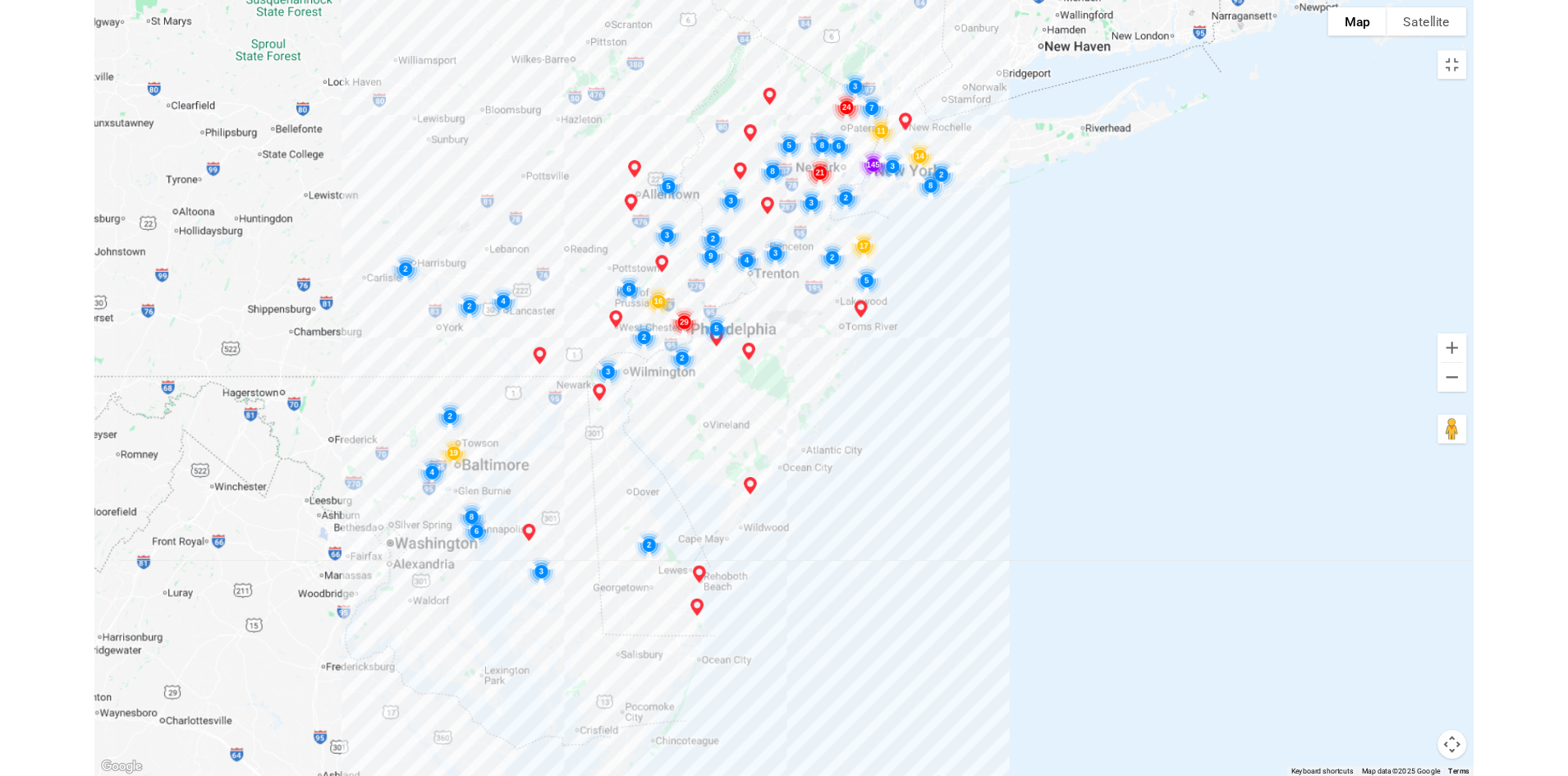
scroll to position [0, 0]
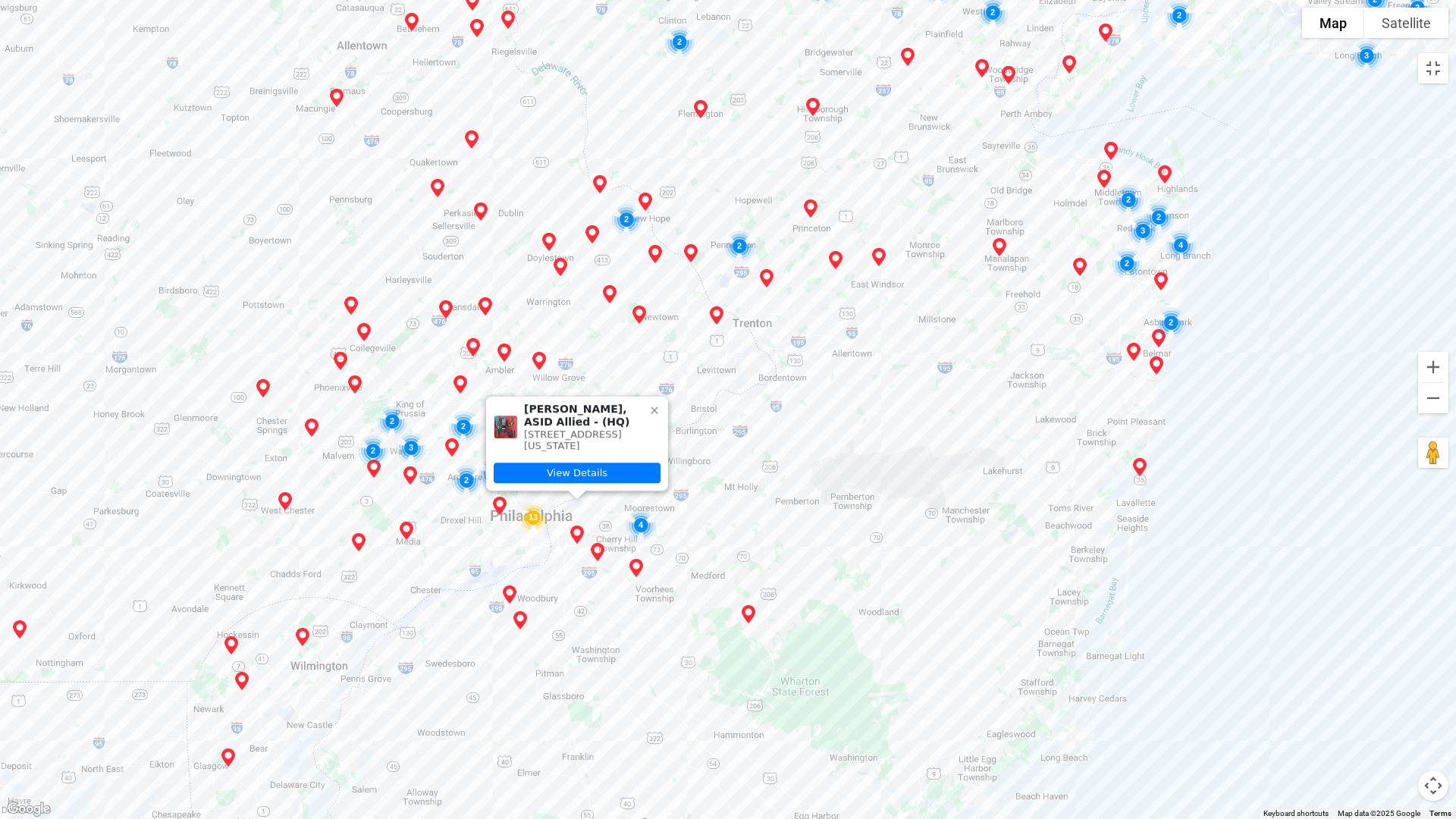
click at [533, 519] on img "Cluster of 13 locations (13 HQ, 0 Branches)\aClick to view companies" at bounding box center [533, 517] width 42 height 42
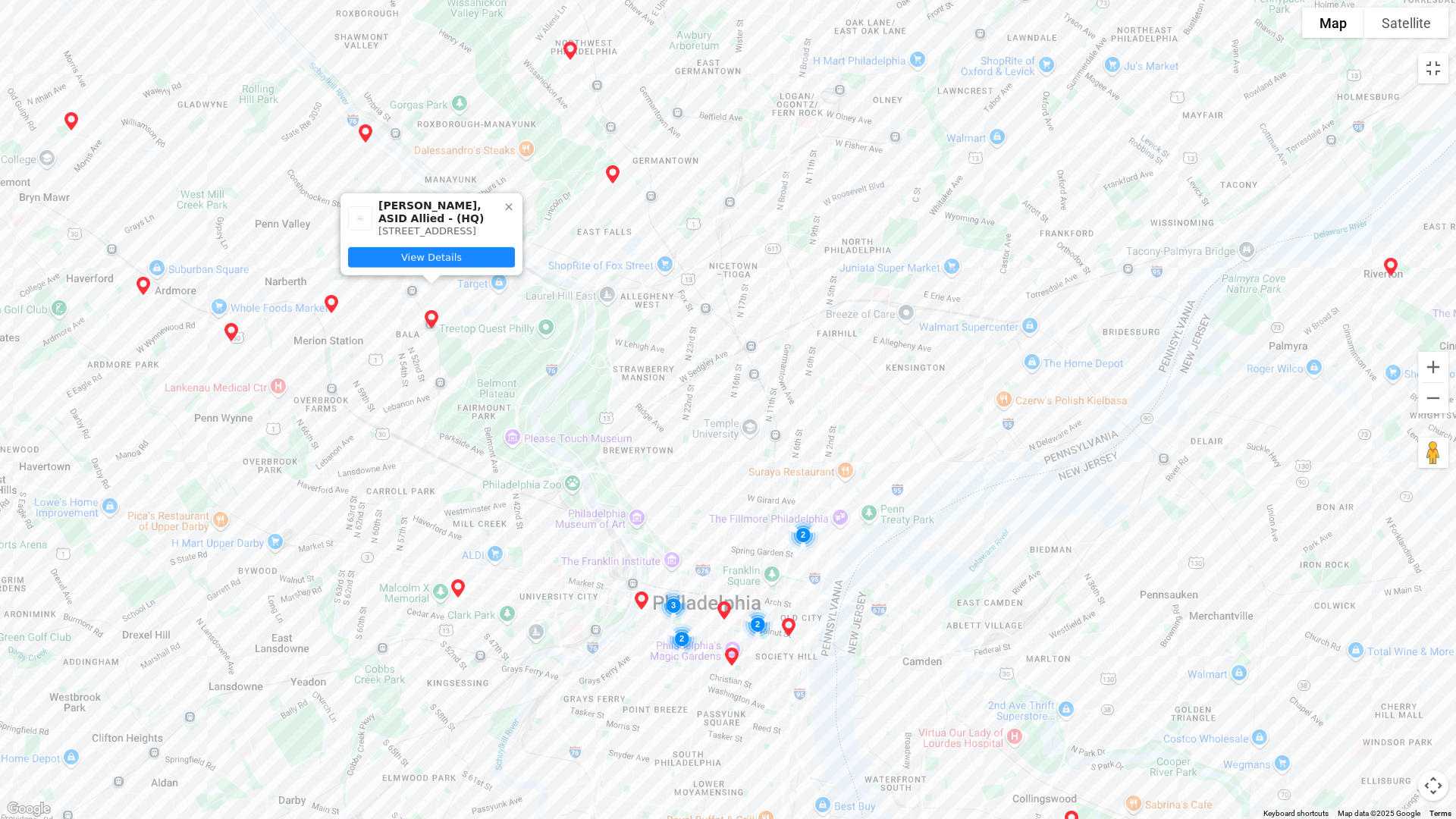
click at [444, 256] on link "View Details" at bounding box center [431, 257] width 167 height 21
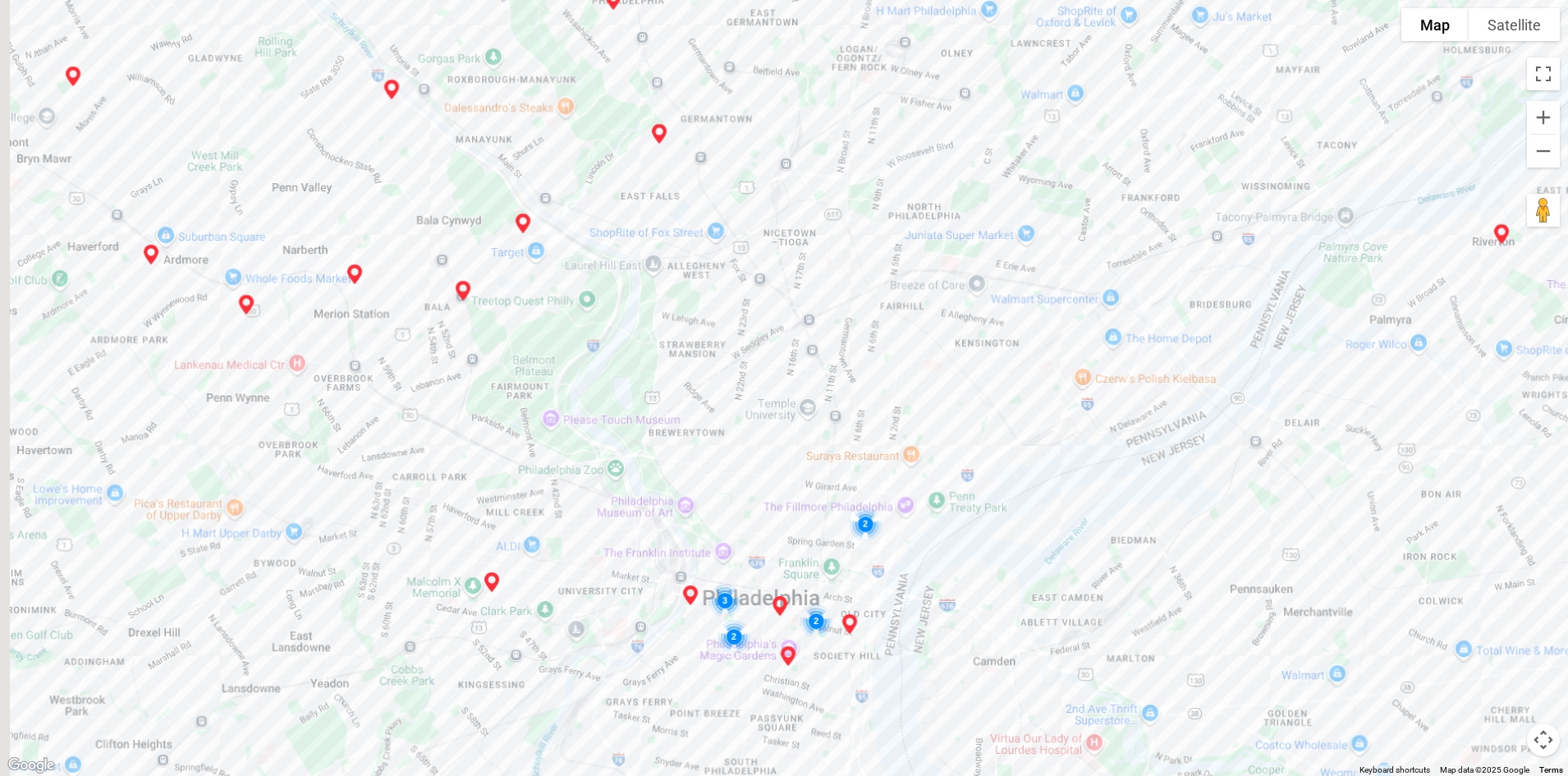
scroll to position [410, 0]
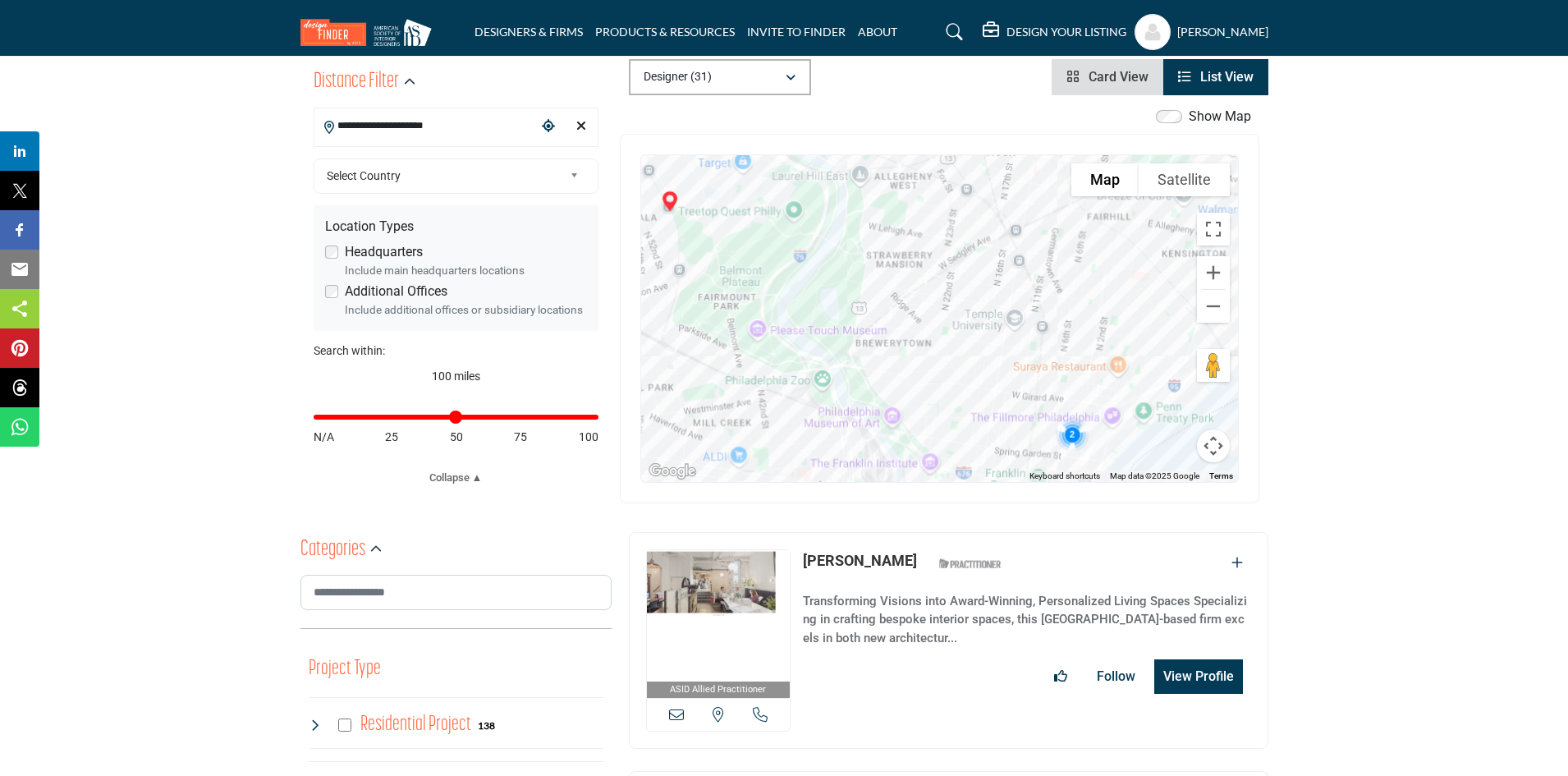
drag, startPoint x: 836, startPoint y: 236, endPoint x: 888, endPoint y: 218, distance: 55.0
click at [888, 218] on div "To navigate, press the arrow keys." at bounding box center [939, 319] width 596 height 327
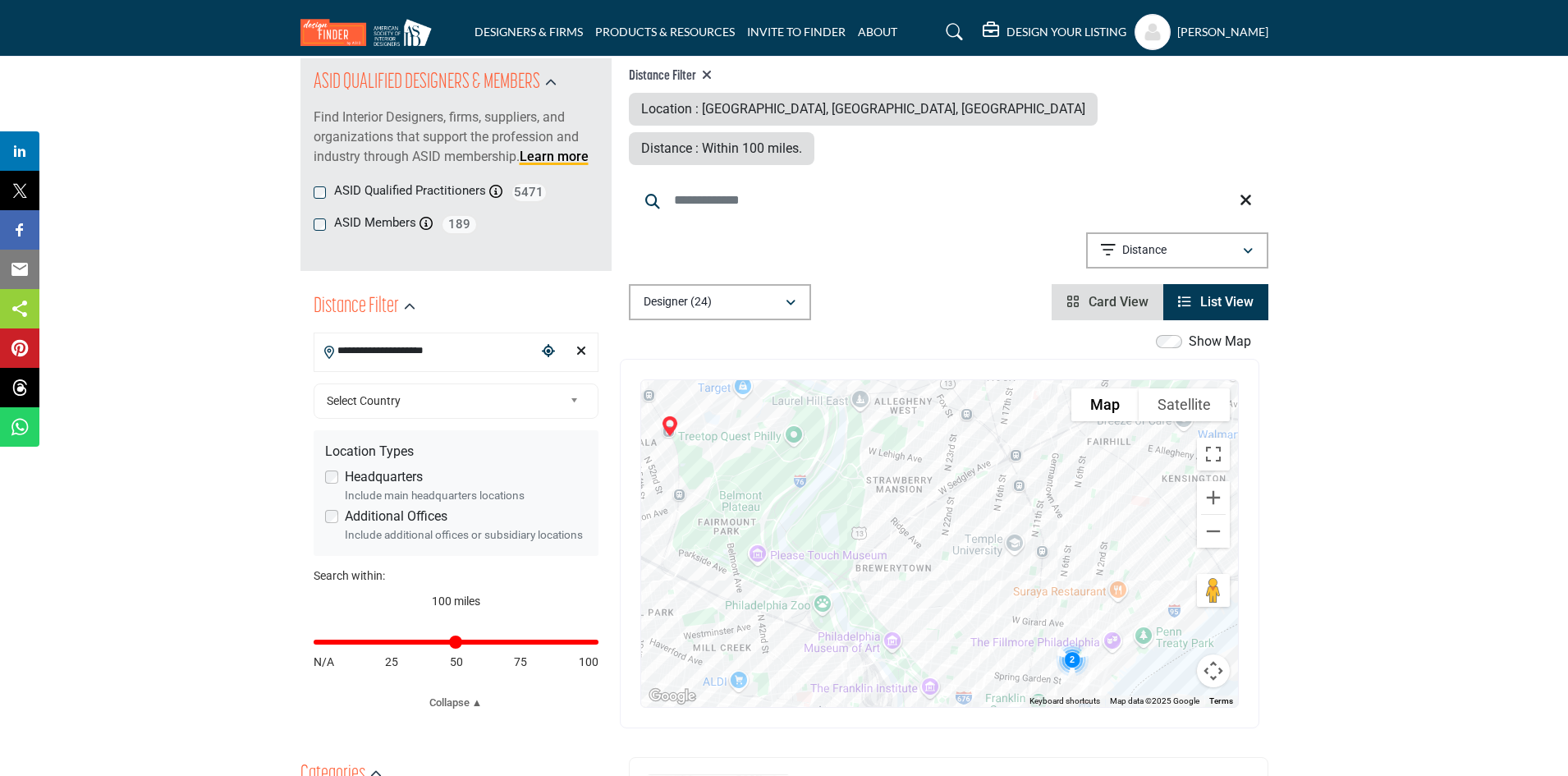
scroll to position [246, 0]
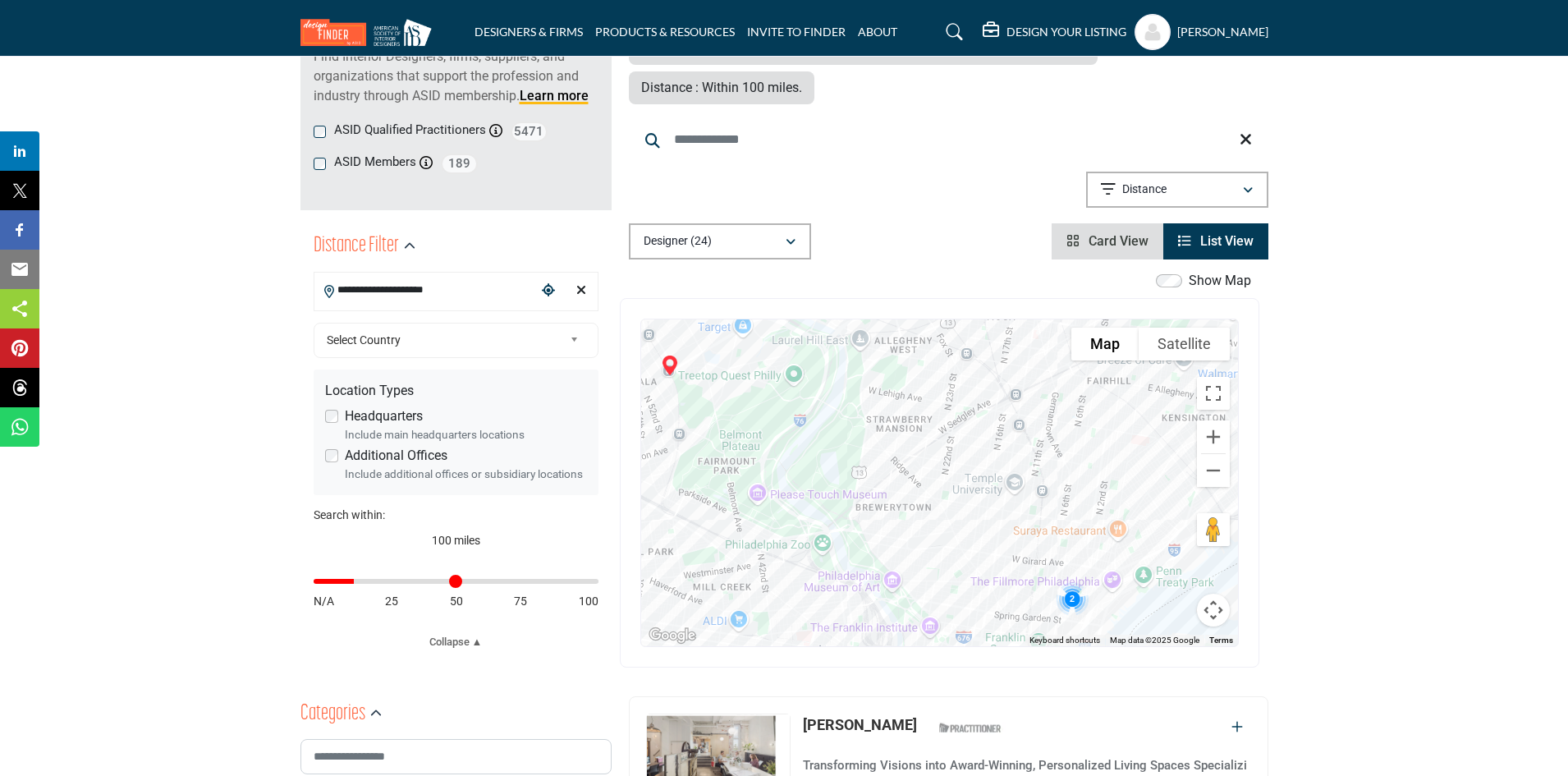
drag, startPoint x: 588, startPoint y: 579, endPoint x: 358, endPoint y: 587, distance: 230.1
click at [358, 583] on input "Distance in miles" at bounding box center [455, 581] width 285 height 4
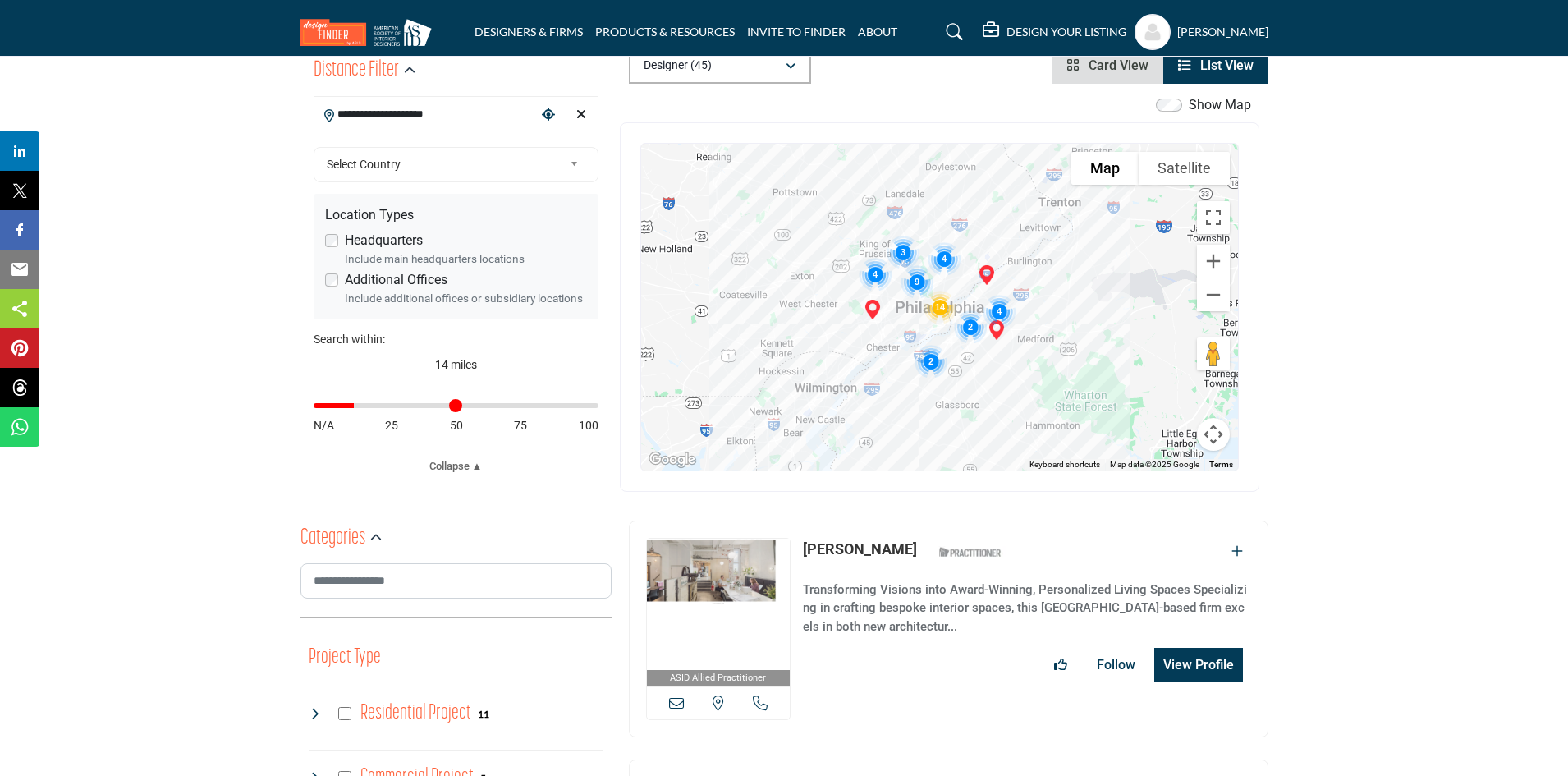
scroll to position [410, 0]
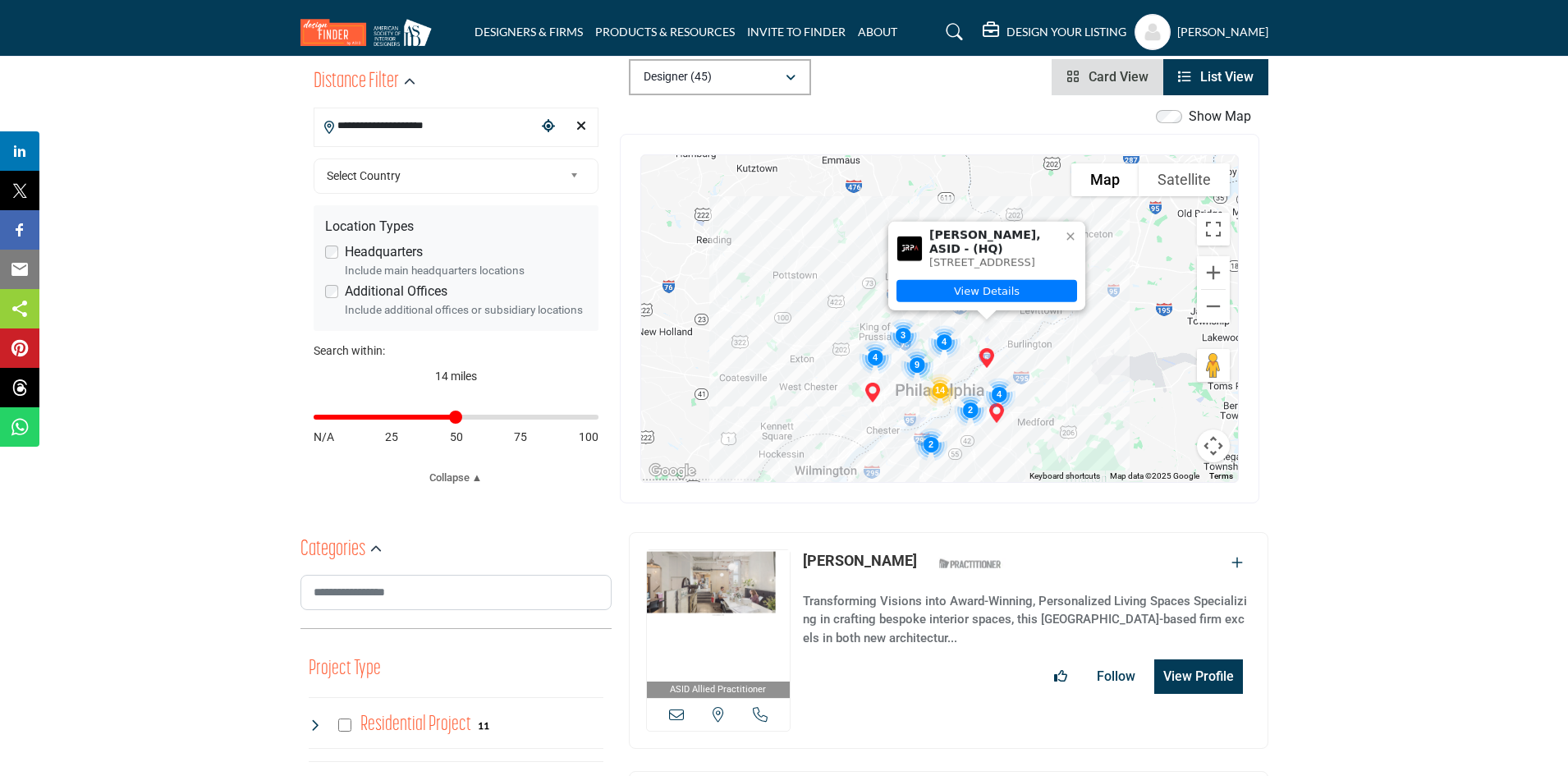
drag, startPoint x: 356, startPoint y: 416, endPoint x: 454, endPoint y: 417, distance: 98.0
type input "**"
click at [454, 417] on input "Distance in miles" at bounding box center [455, 417] width 285 height 4
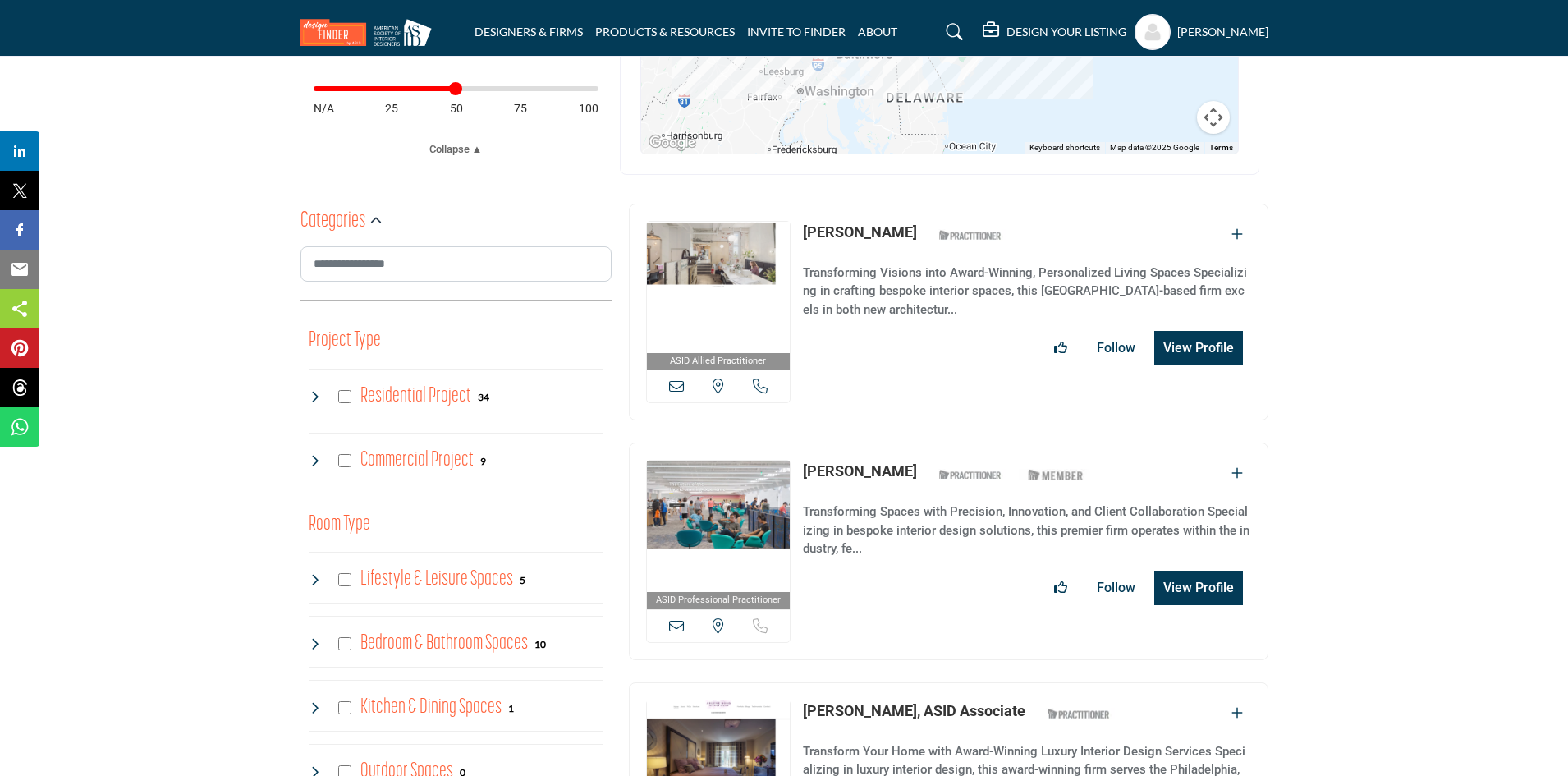
scroll to position [821, 0]
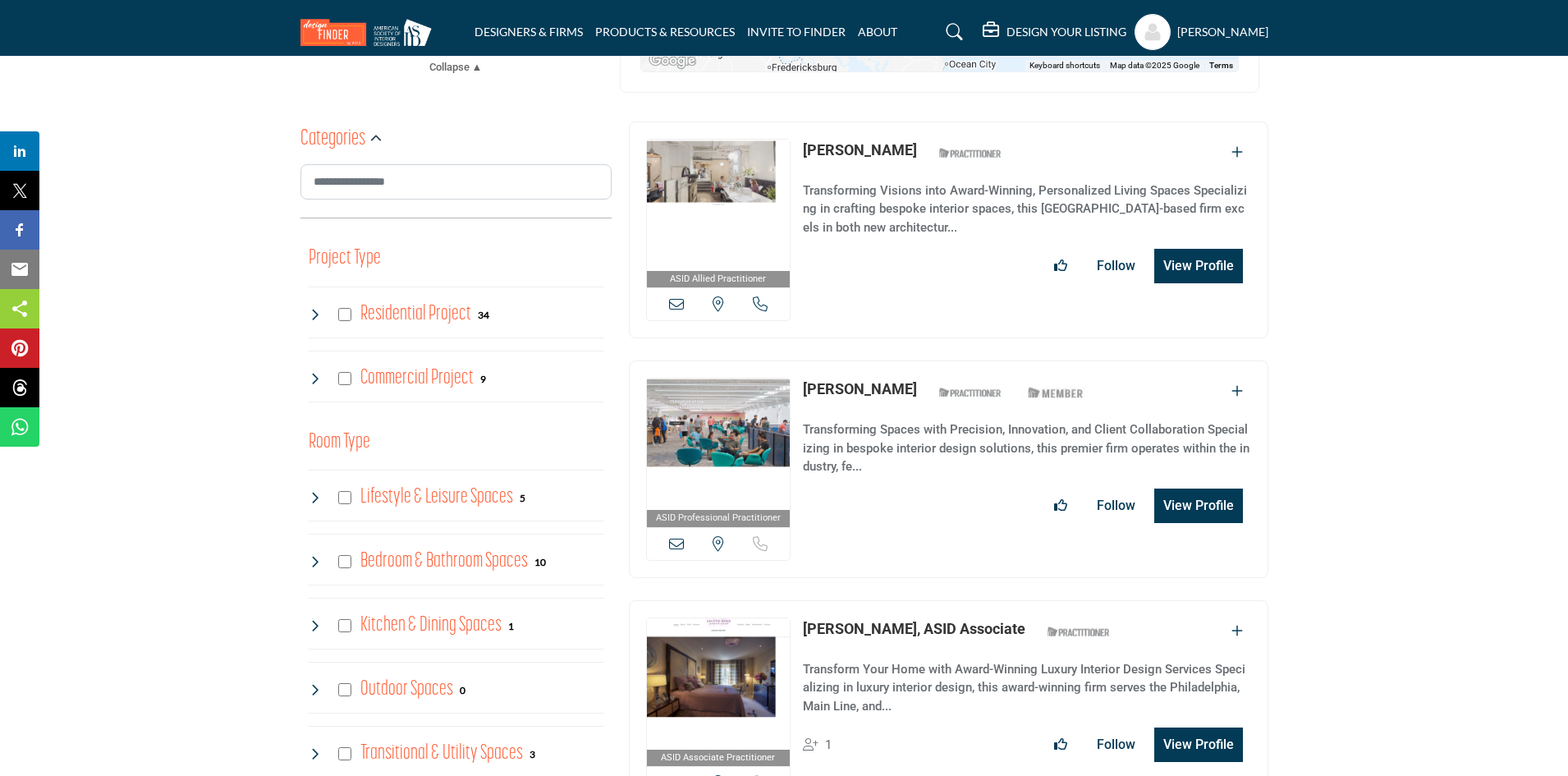
click at [673, 536] on icon at bounding box center [676, 543] width 14 height 14
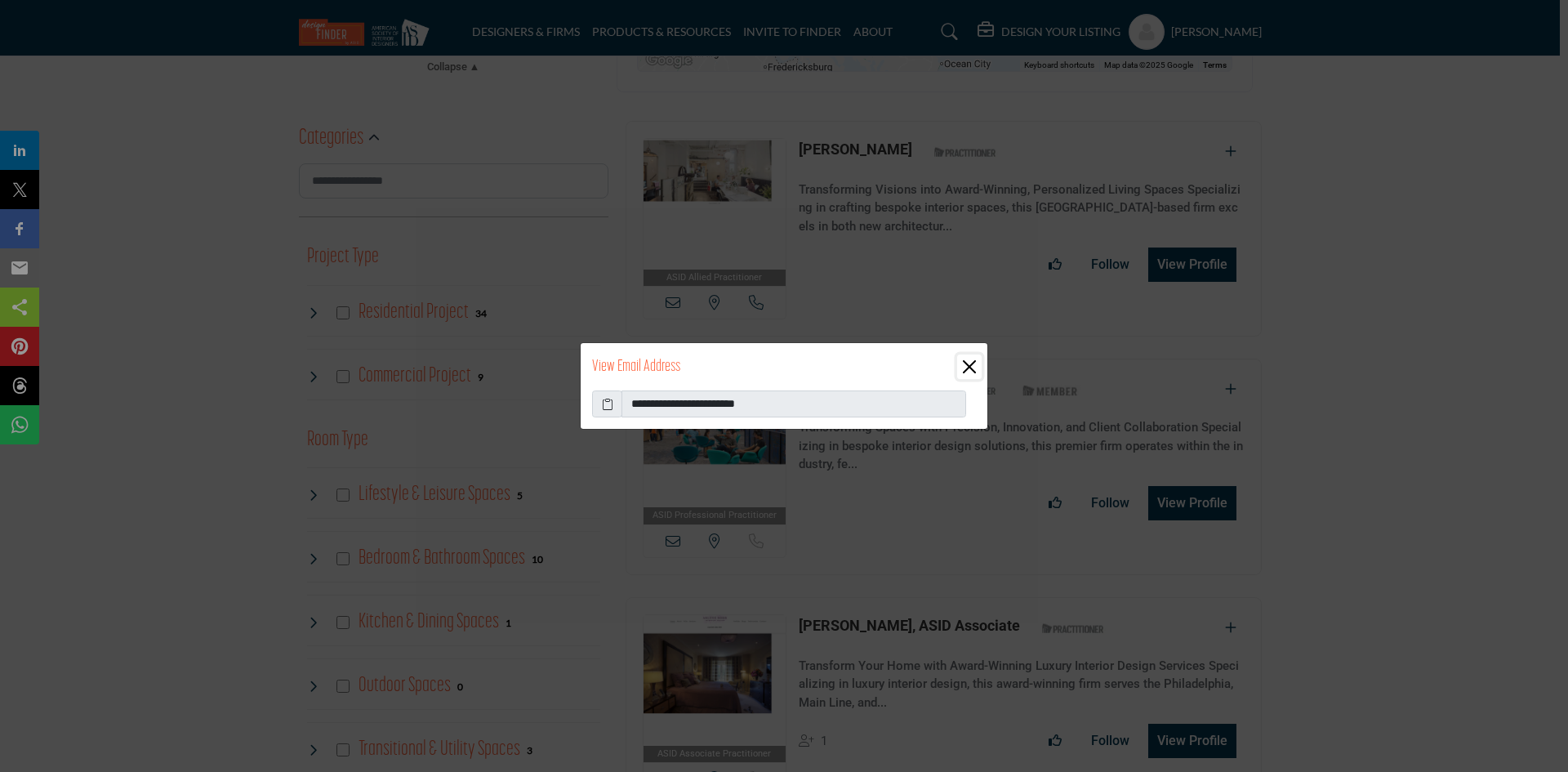
click at [970, 365] on button "Close" at bounding box center [968, 366] width 24 height 24
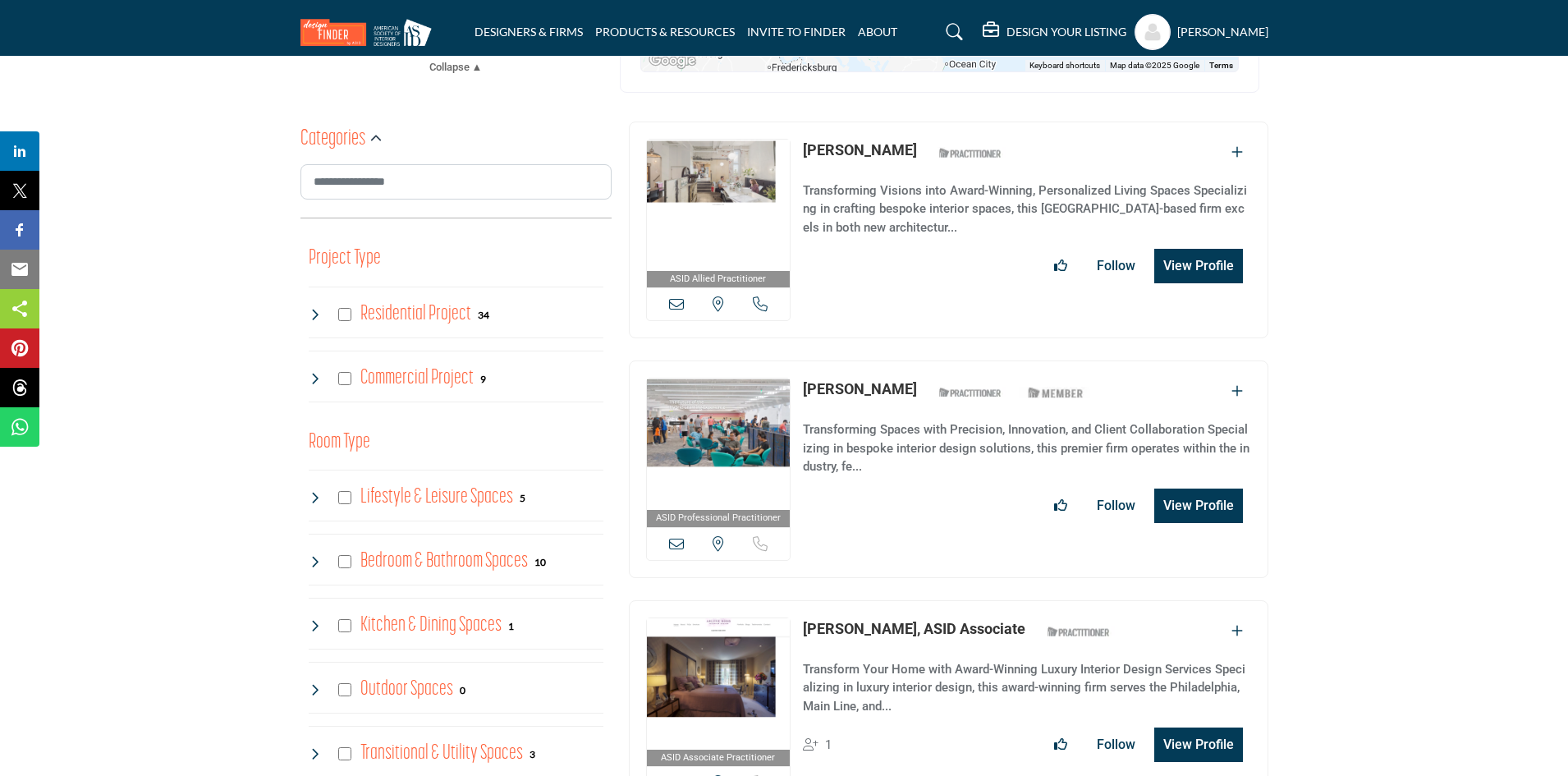
click at [676, 536] on icon at bounding box center [676, 543] width 14 height 14
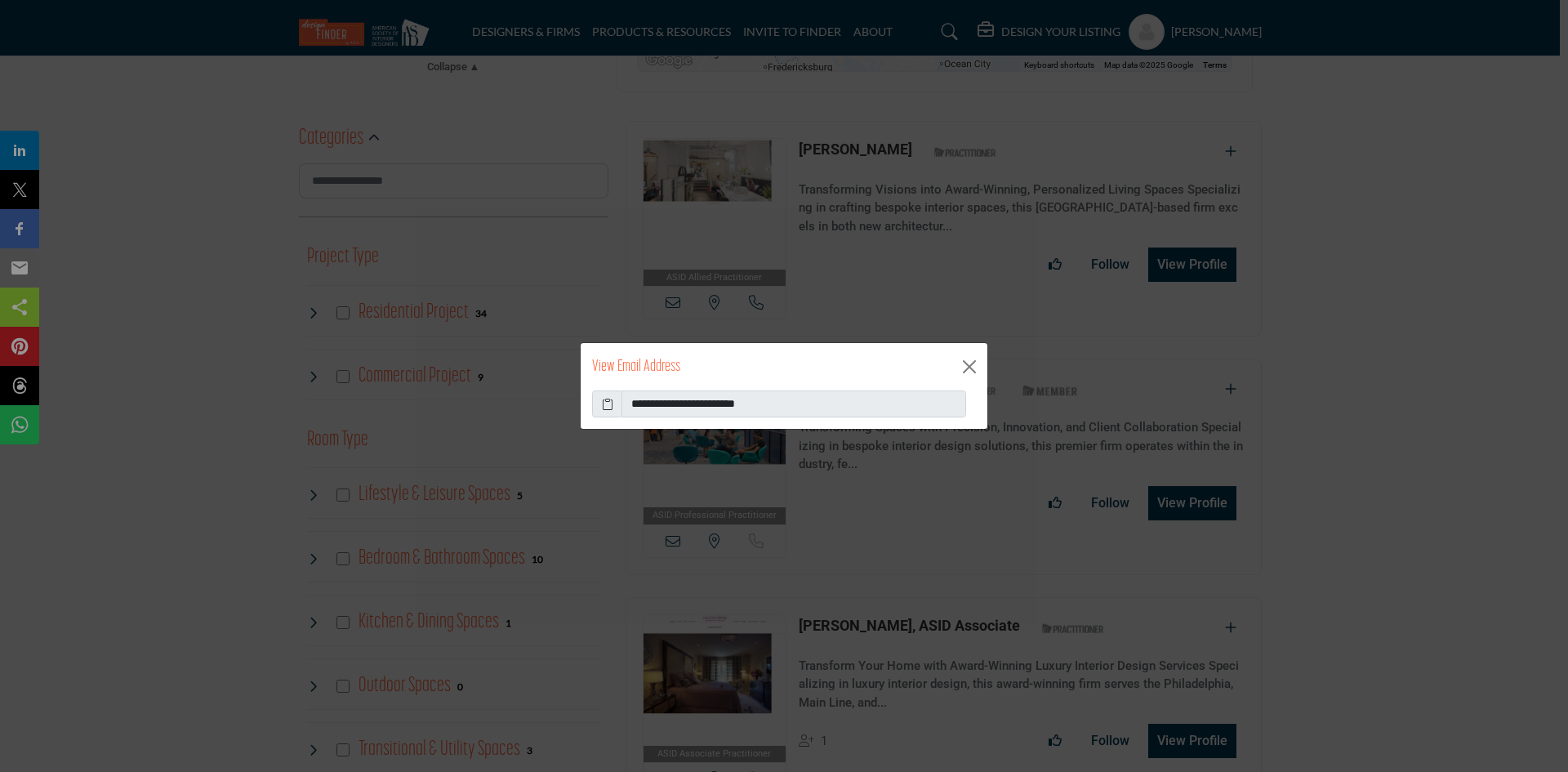
click at [607, 404] on icon at bounding box center [608, 403] width 12 height 17
click at [968, 369] on button "Close" at bounding box center [968, 366] width 24 height 24
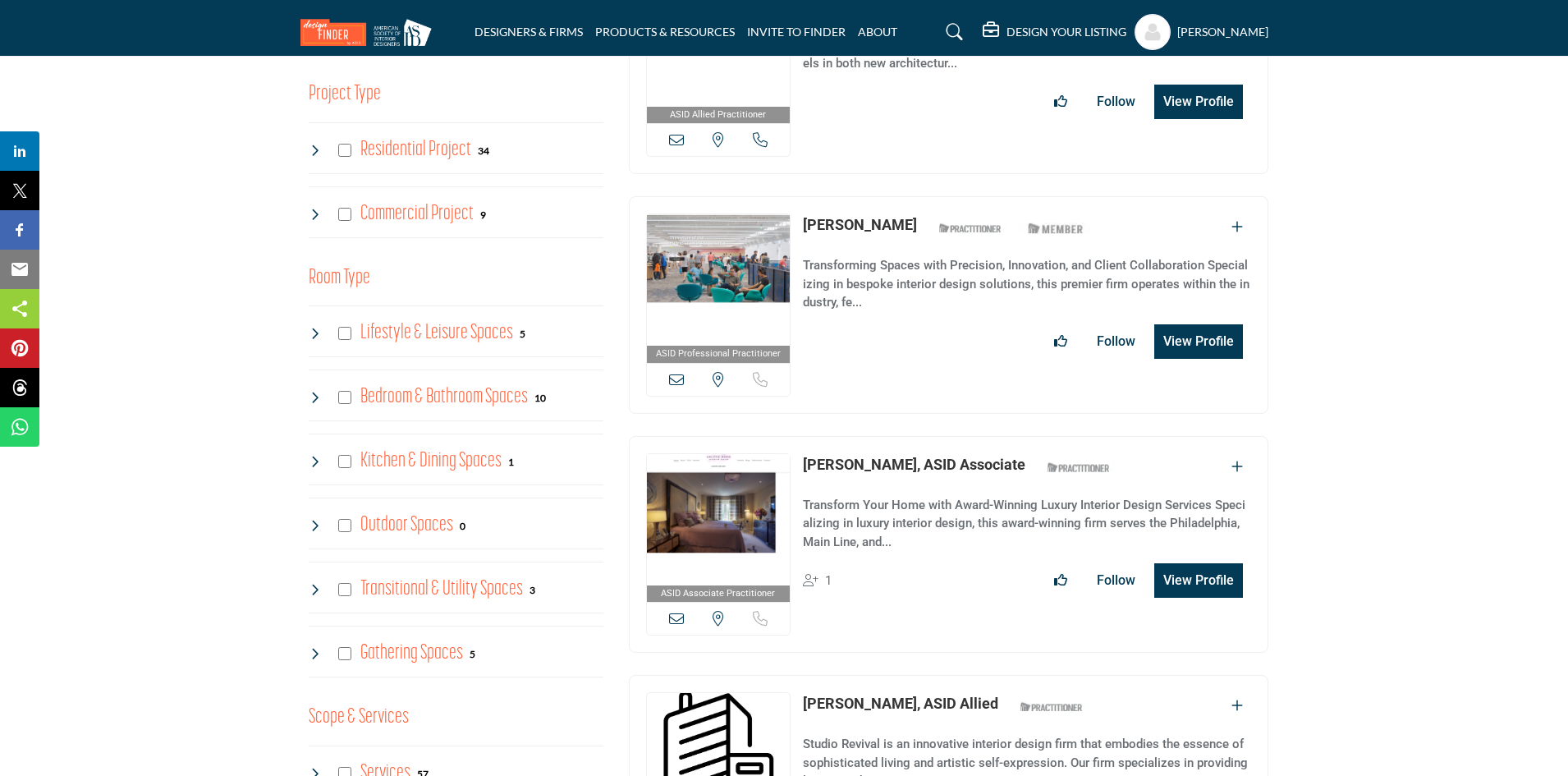
scroll to position [1067, 0]
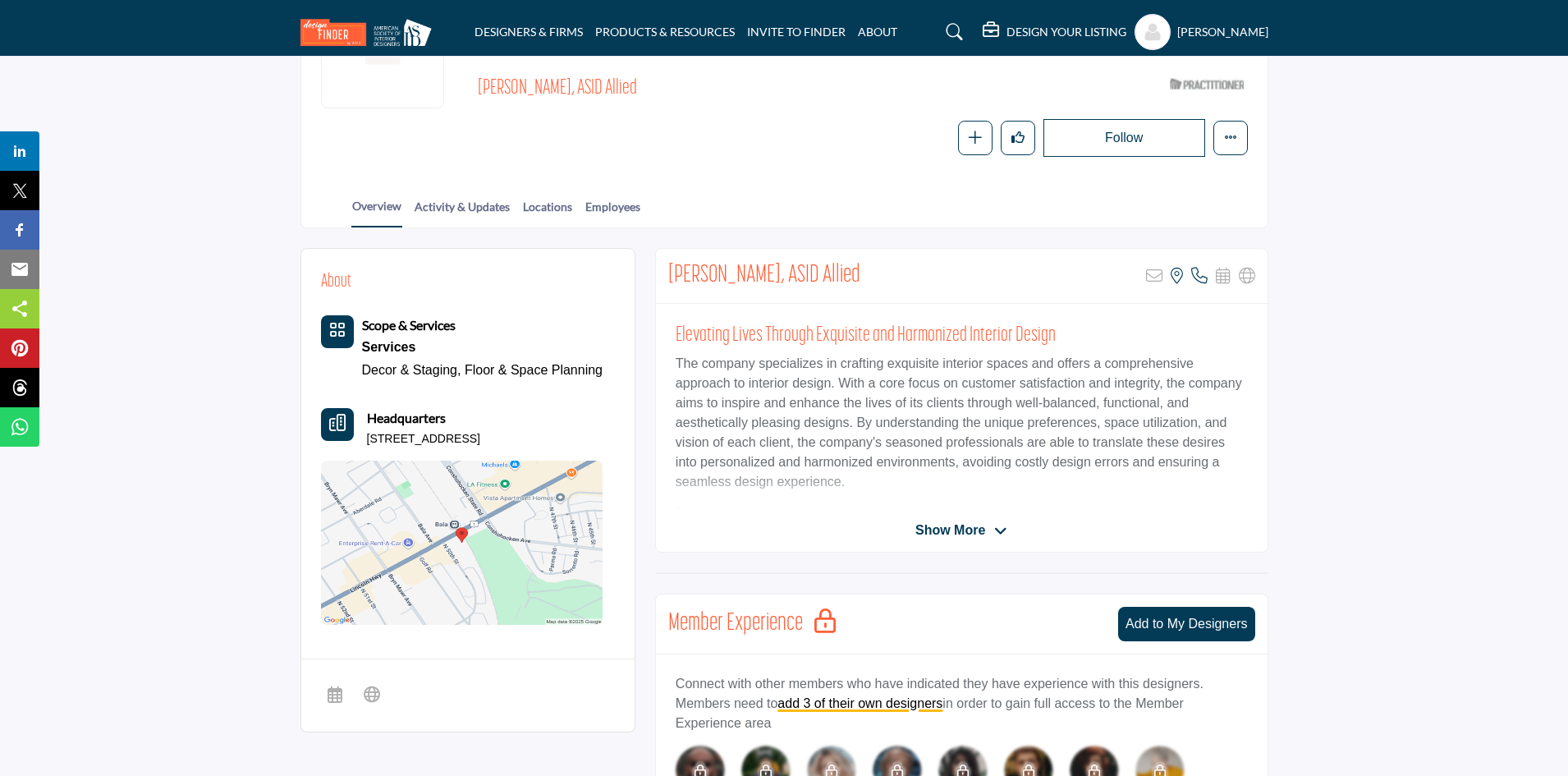
scroll to position [246, 0]
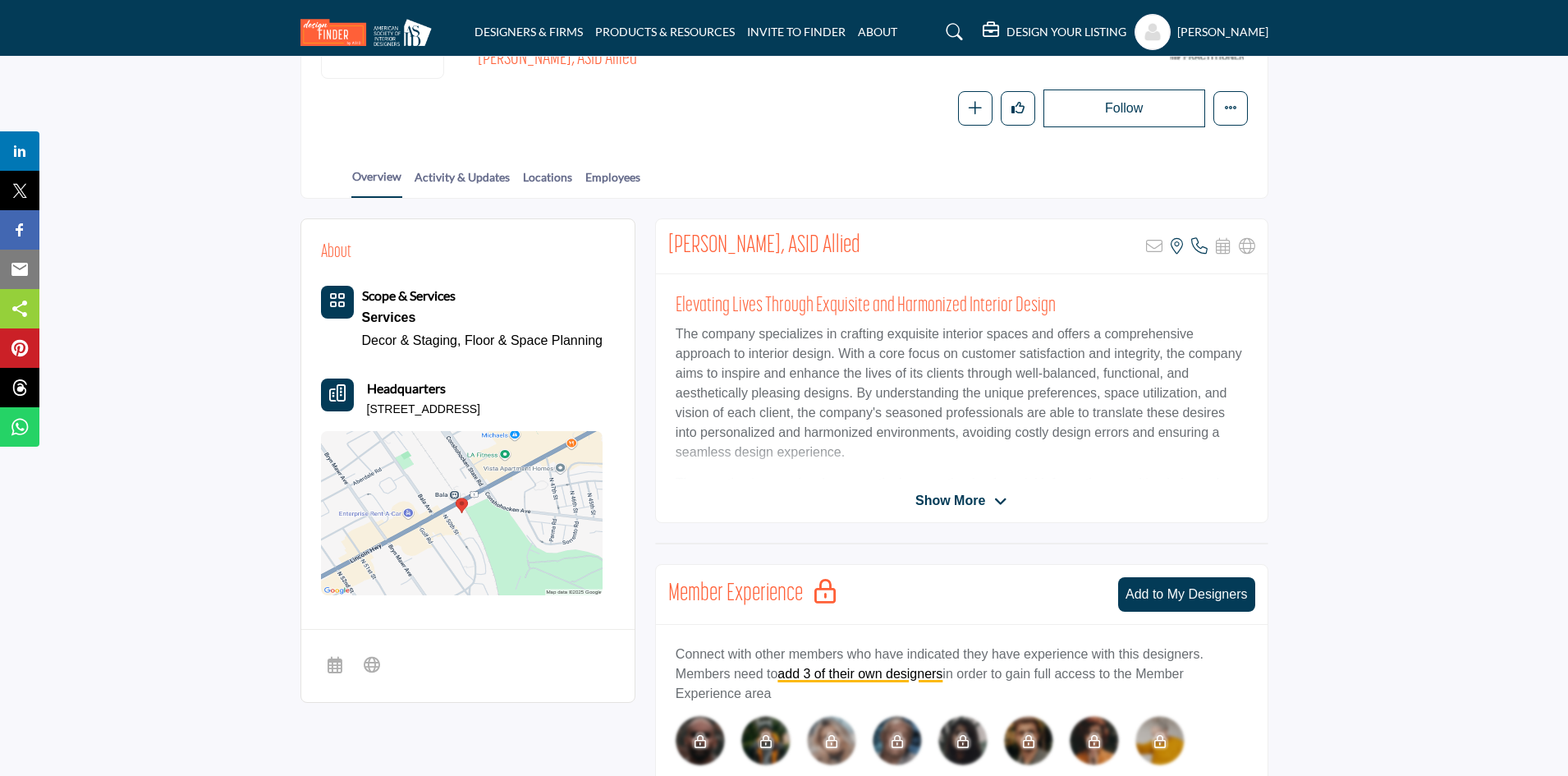
click at [963, 496] on span "Show More" at bounding box center [950, 501] width 70 height 20
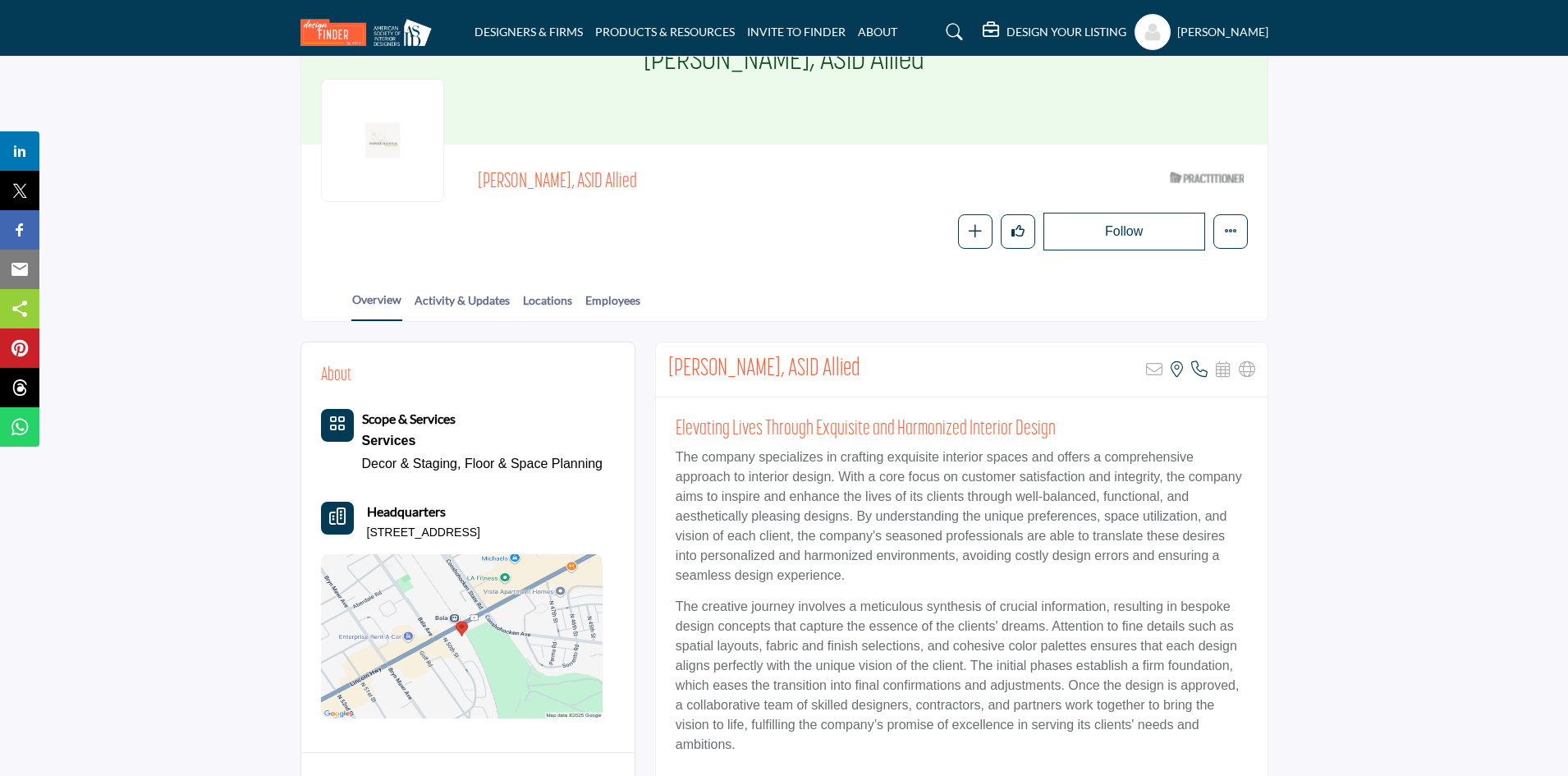
scroll to position [82, 0]
